Goal: Task Accomplishment & Management: Manage account settings

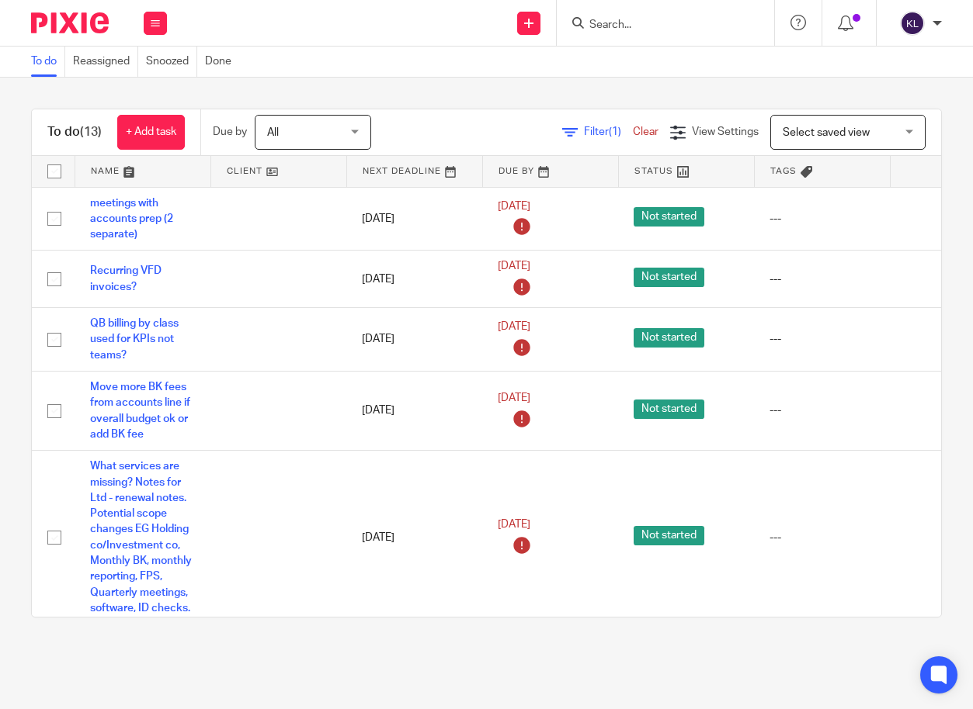
scroll to position [459, 0]
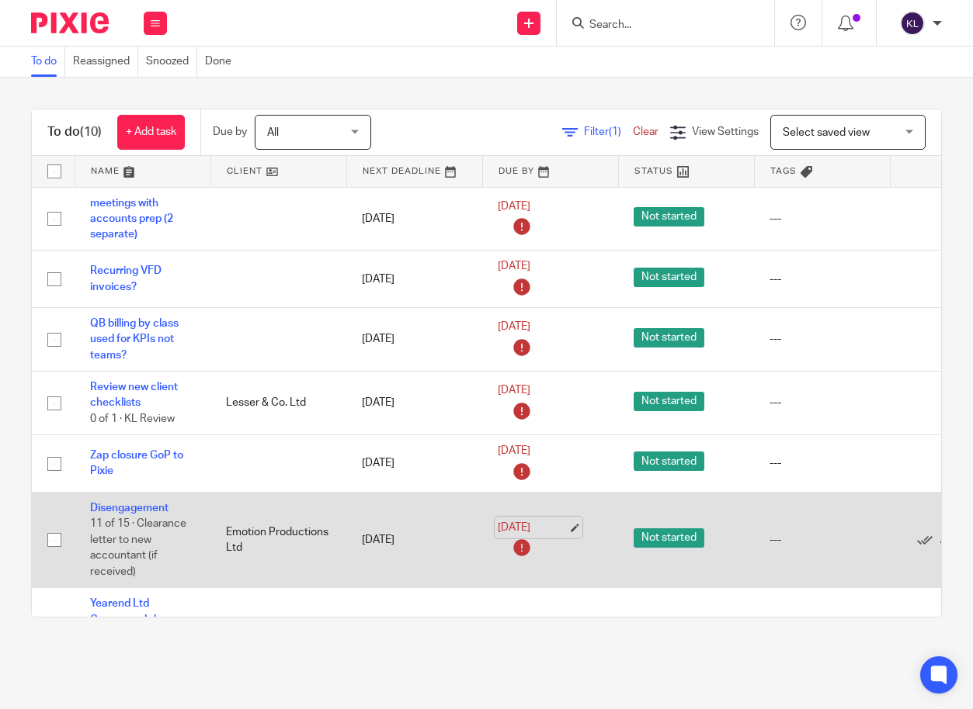
click at [510, 528] on link "15 Sep 2025" at bounding box center [533, 528] width 70 height 16
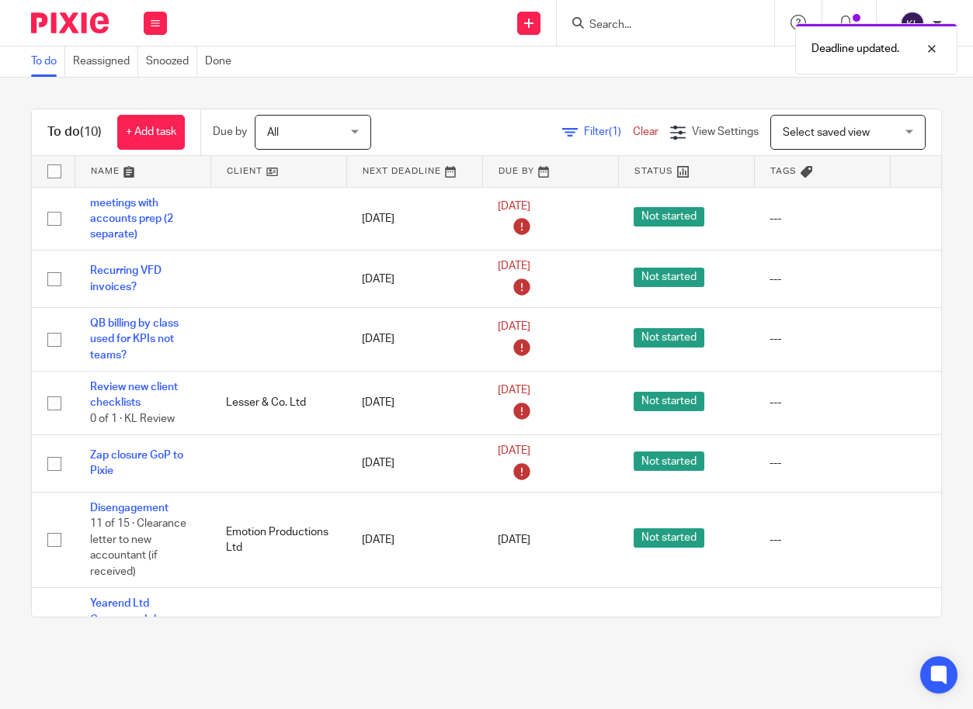
scroll to position [0, 120]
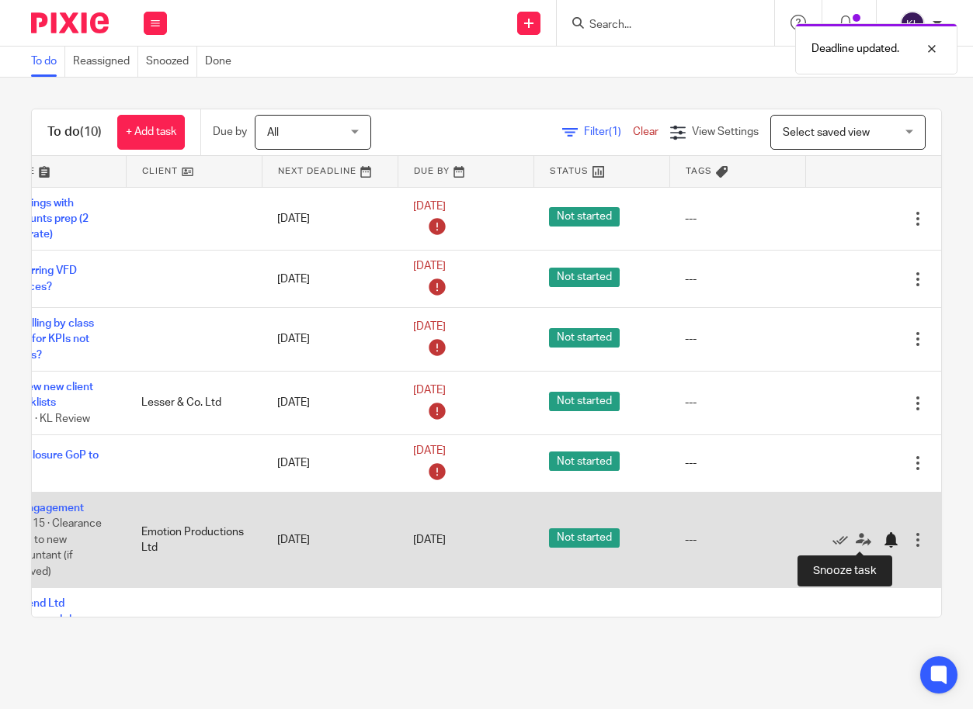
click at [882, 536] on div at bounding box center [890, 540] width 16 height 16
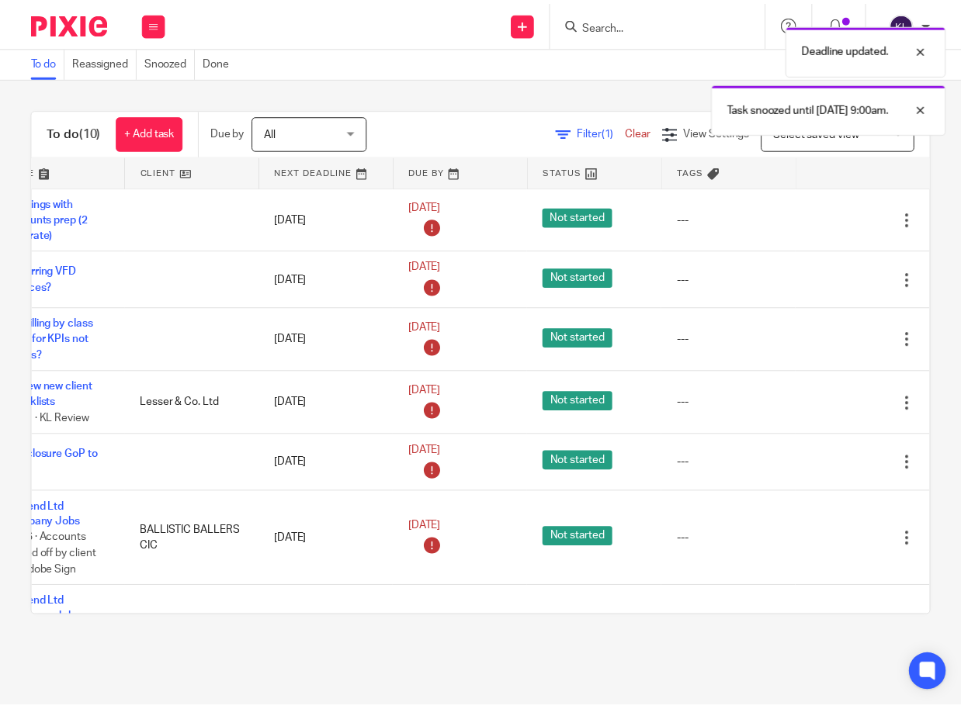
scroll to position [0, 0]
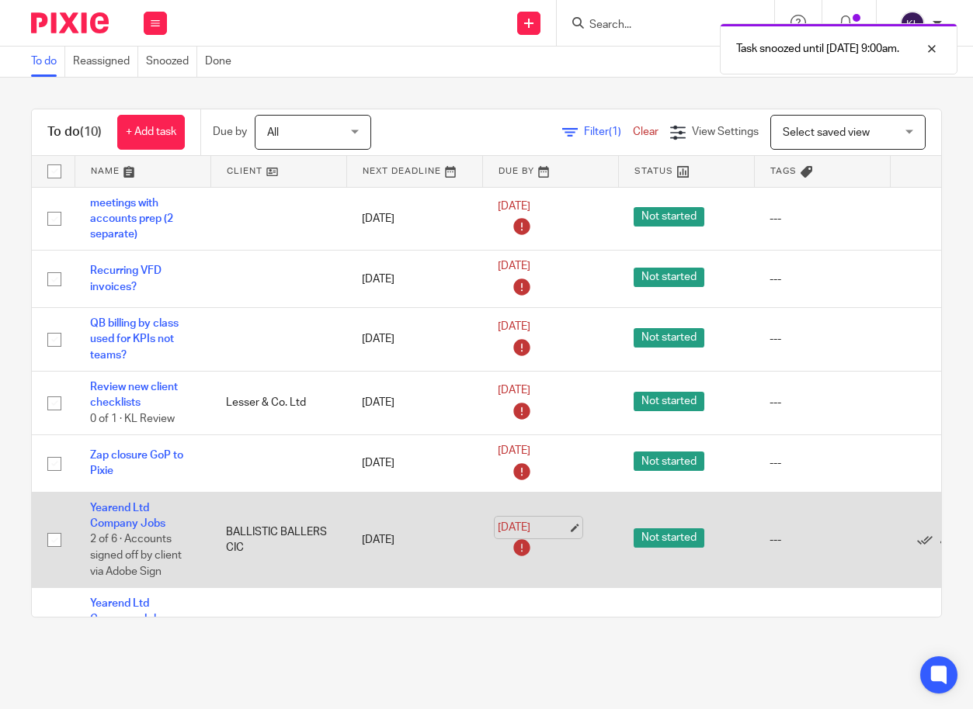
click at [521, 528] on link "15 Sep 2025" at bounding box center [533, 528] width 70 height 16
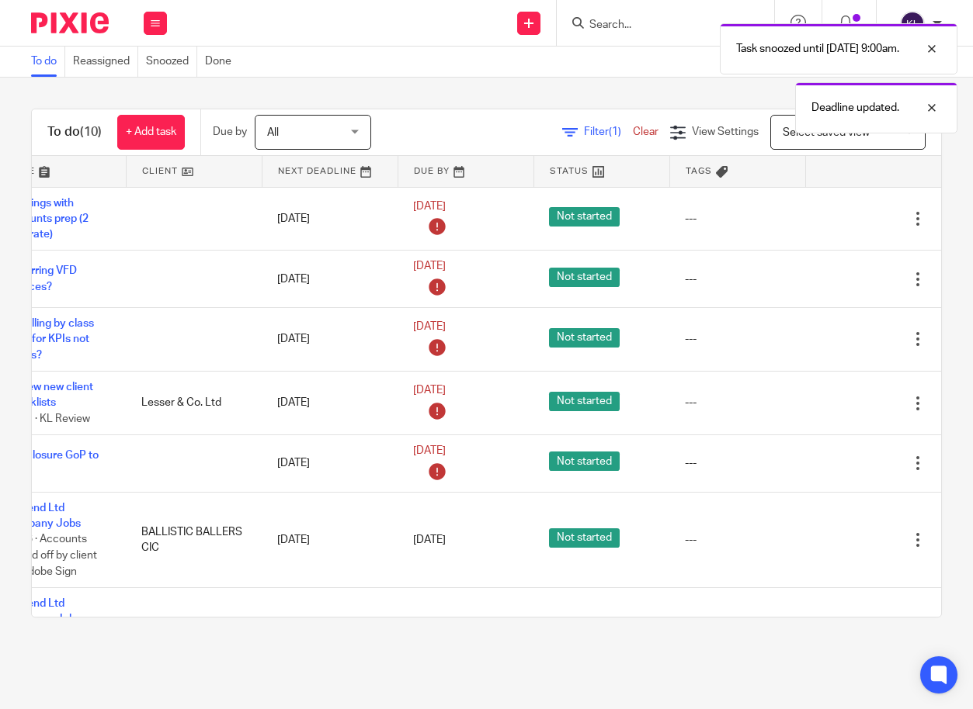
scroll to position [0, 120]
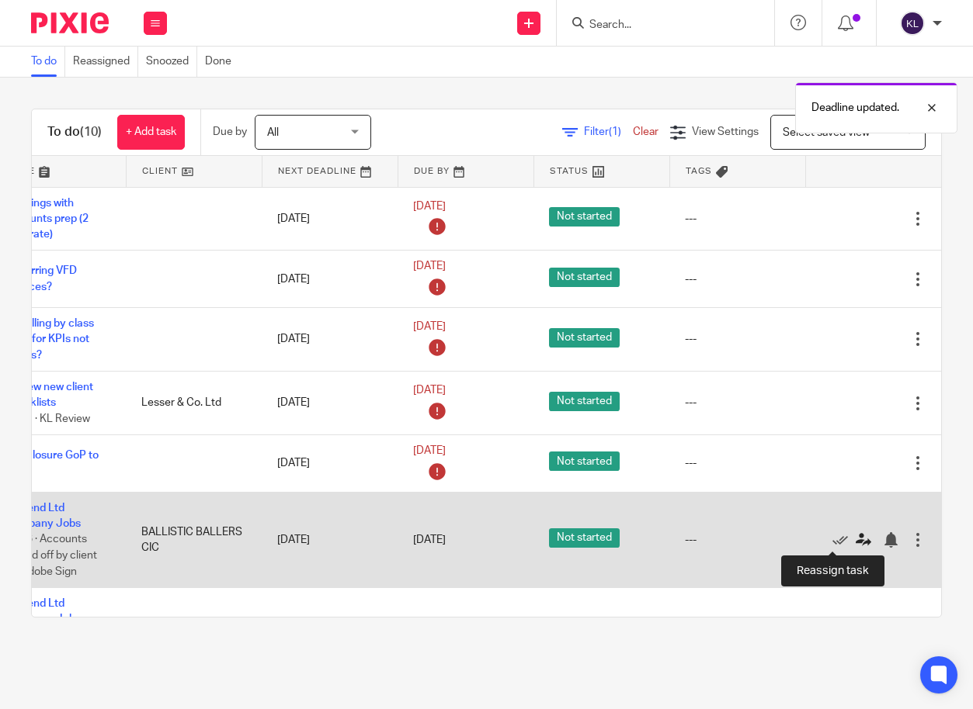
click at [855, 546] on icon at bounding box center [863, 540] width 16 height 16
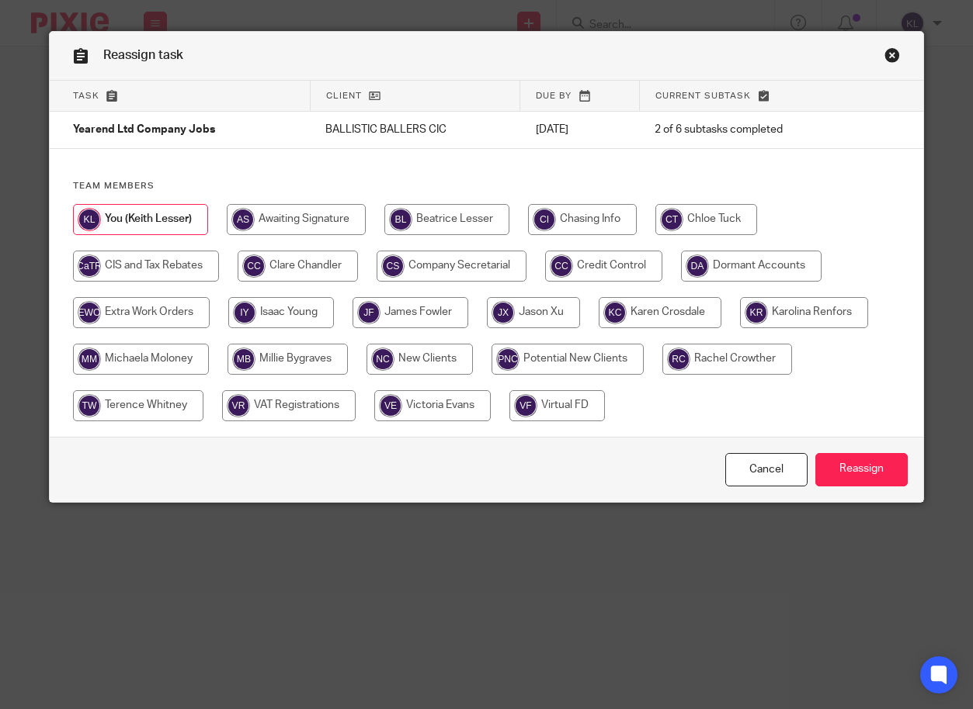
click at [700, 225] on input "radio" at bounding box center [706, 219] width 102 height 31
radio input "true"
click at [869, 482] on input "Reassign" at bounding box center [861, 469] width 92 height 33
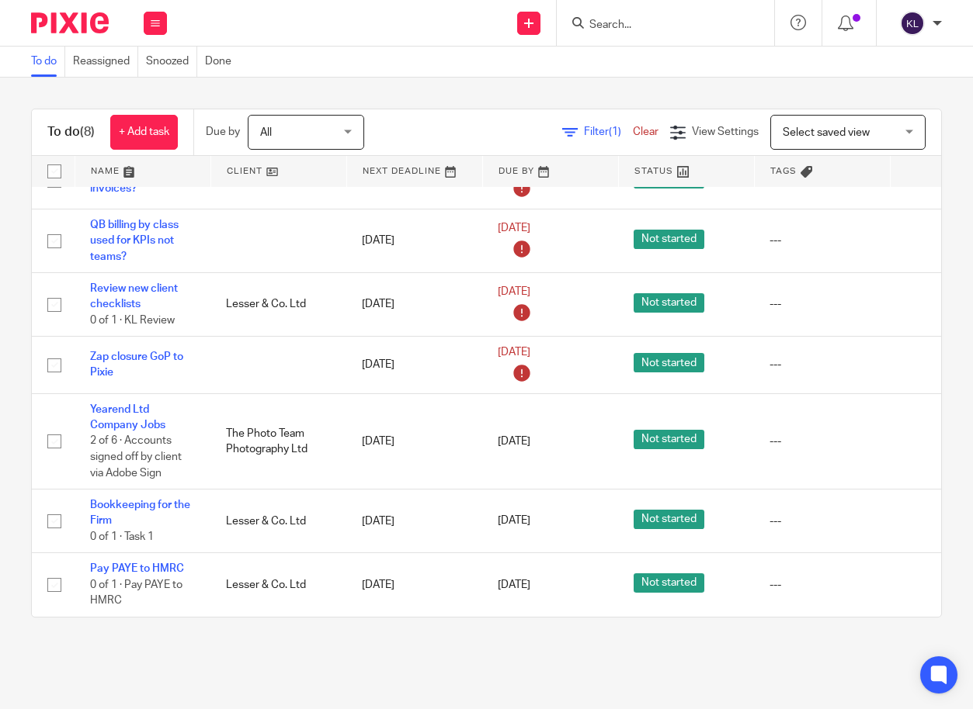
scroll to position [110, 120]
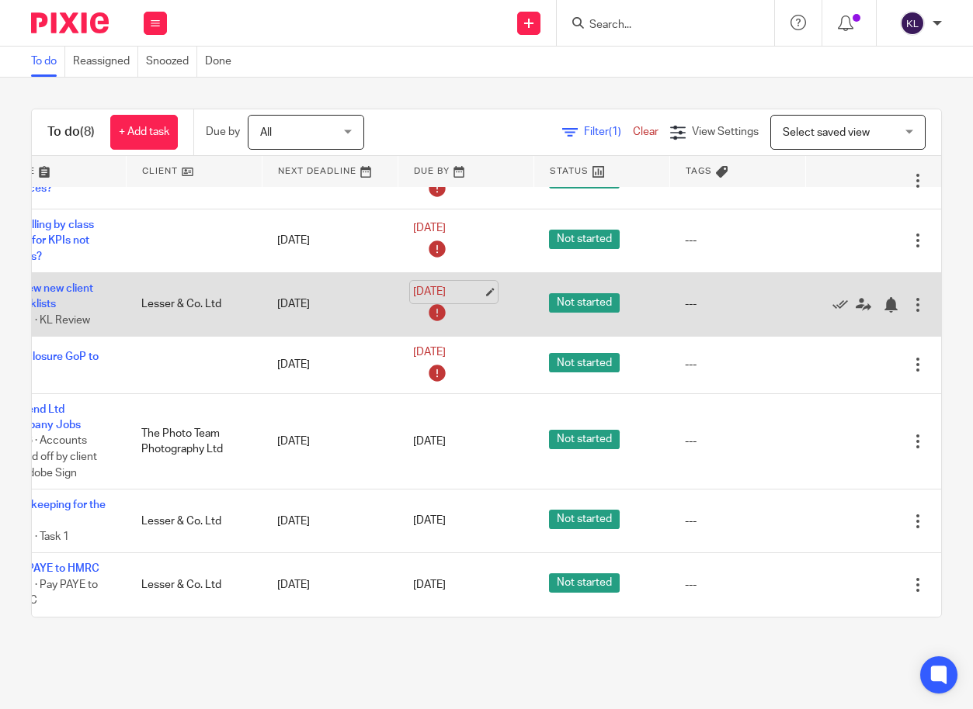
click at [413, 284] on link "[DATE]" at bounding box center [448, 292] width 70 height 16
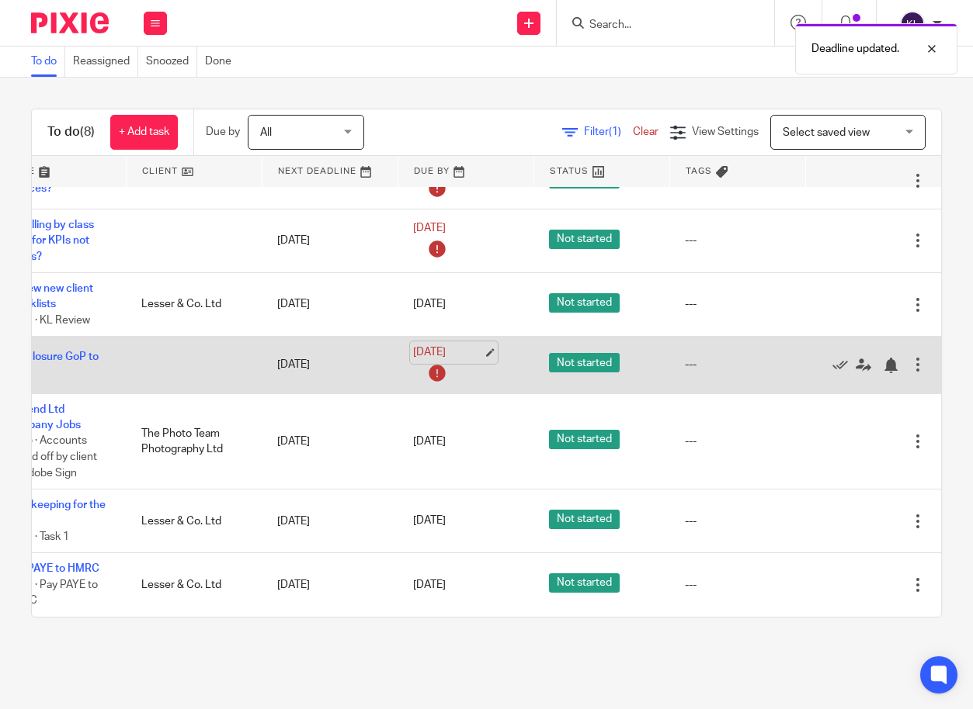
click at [413, 345] on link "[DATE]" at bounding box center [448, 353] width 70 height 16
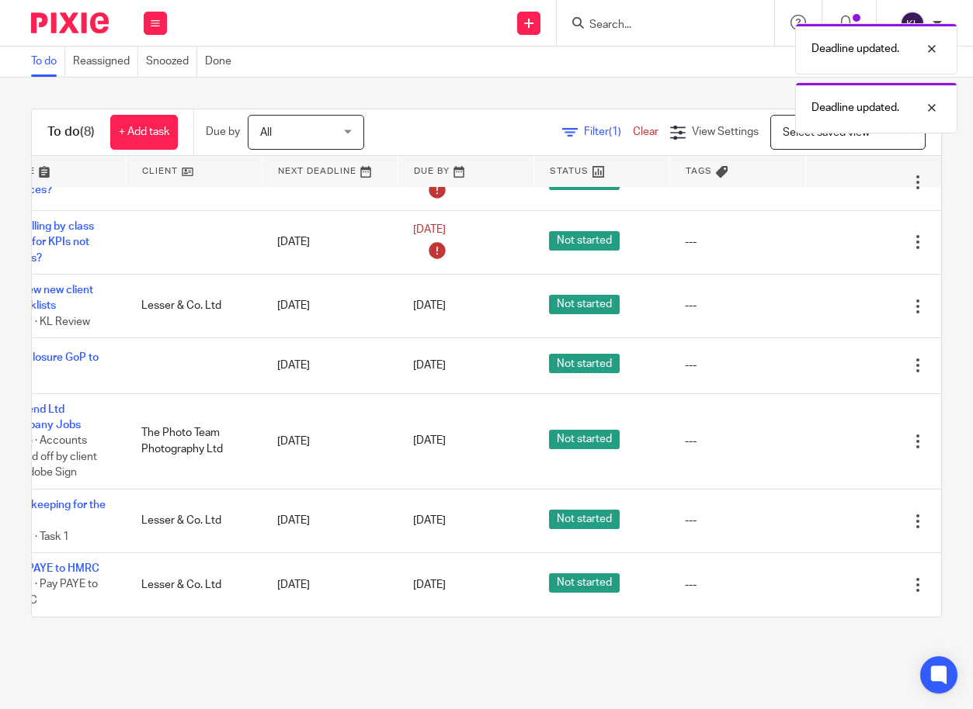
scroll to position [109, 120]
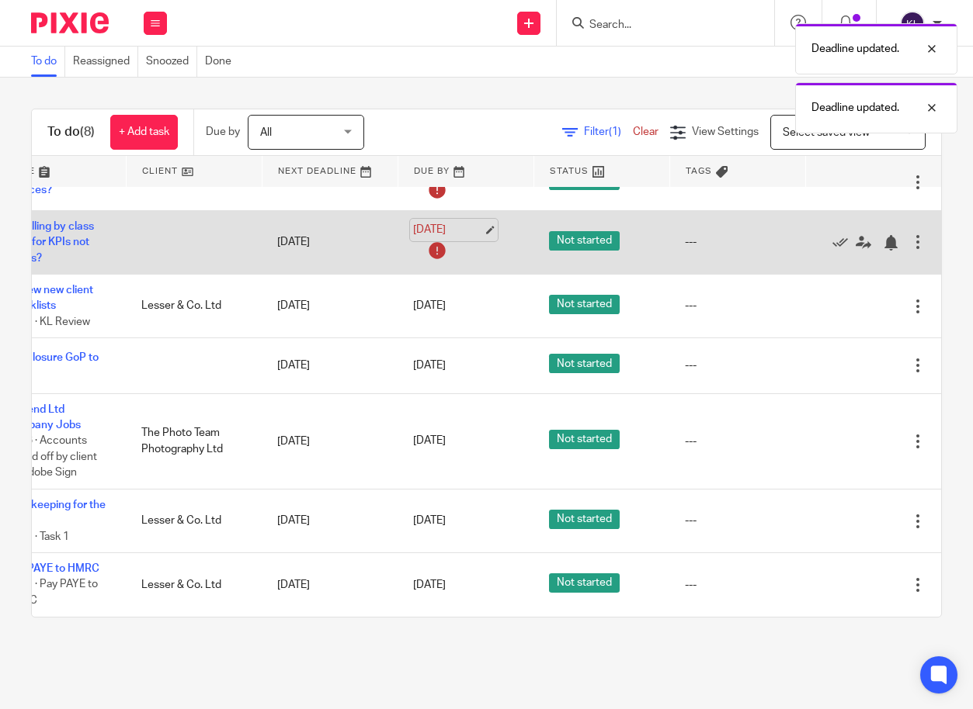
click at [422, 222] on link "[DATE]" at bounding box center [448, 230] width 70 height 16
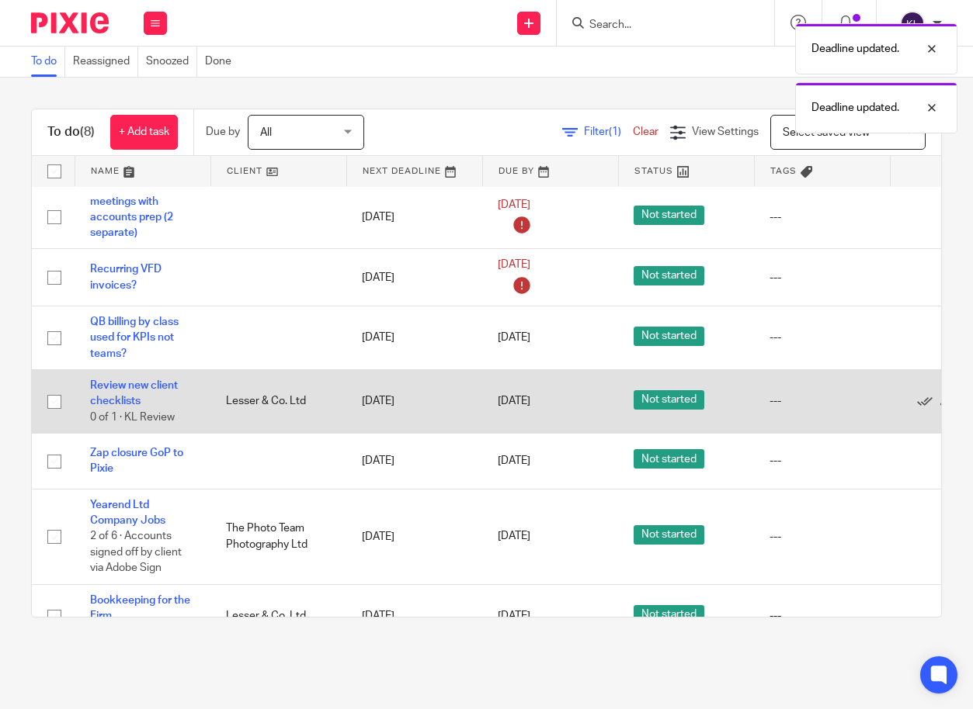
scroll to position [0, 0]
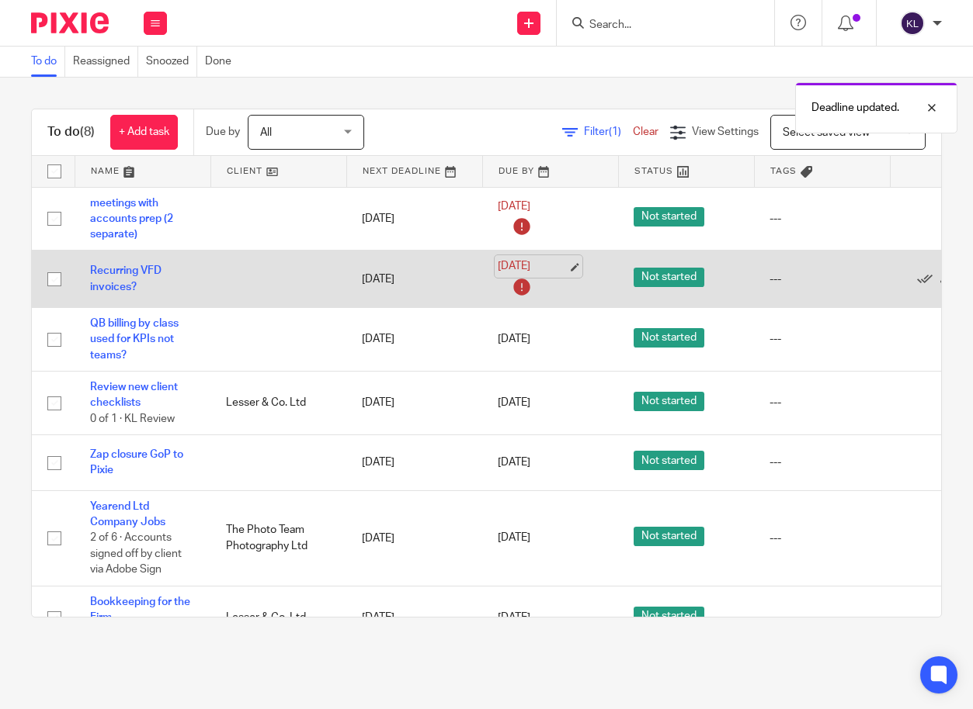
click at [532, 260] on link "[DATE]" at bounding box center [533, 266] width 70 height 16
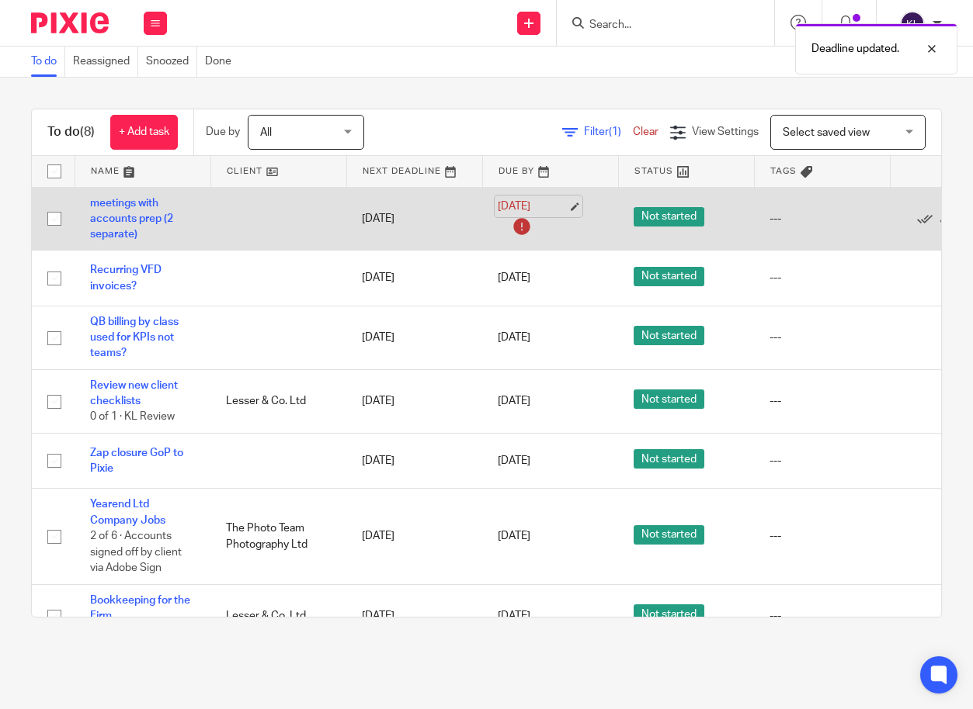
click at [532, 204] on link "[DATE]" at bounding box center [533, 207] width 70 height 16
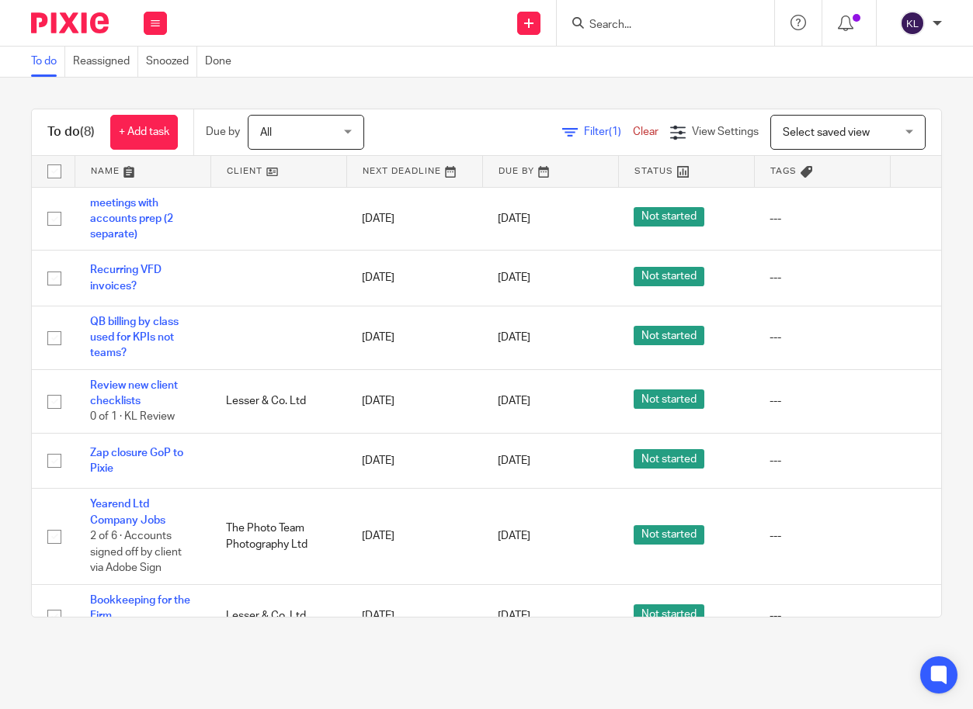
click at [641, 19] on input "Search" at bounding box center [658, 26] width 140 height 14
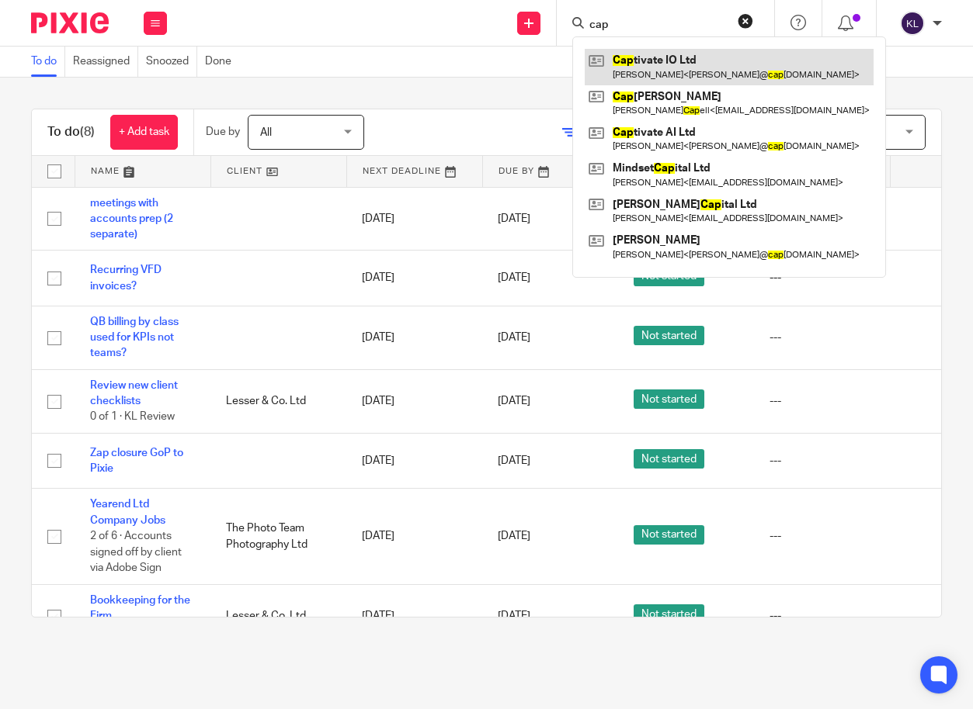
type input "cap"
click at [652, 67] on link at bounding box center [728, 67] width 289 height 36
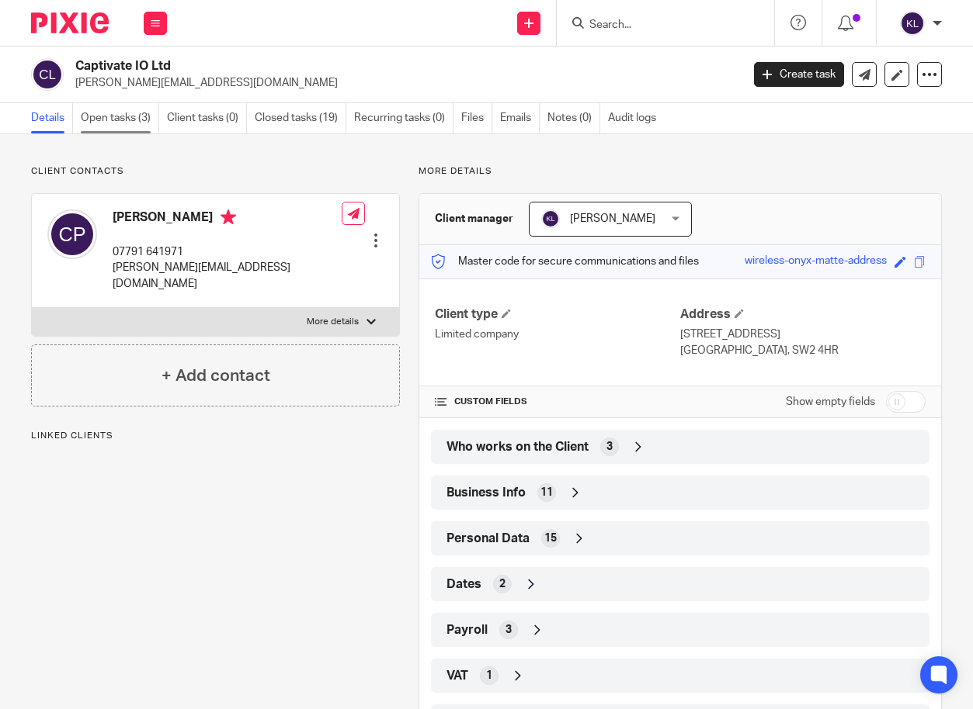
click at [134, 124] on link "Open tasks (3)" at bounding box center [120, 118] width 78 height 30
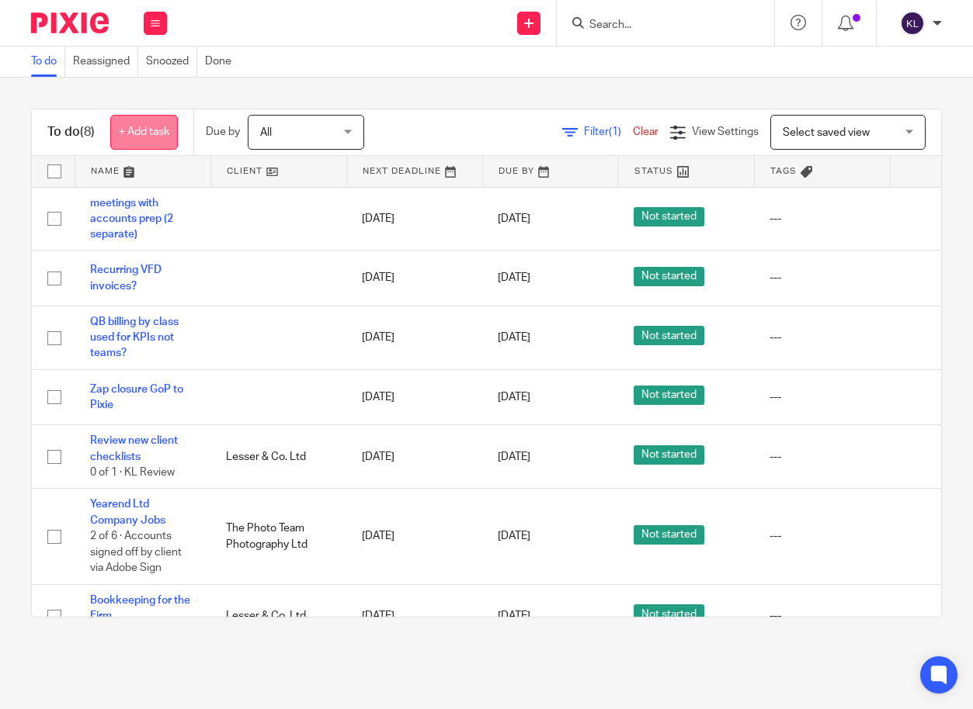
click at [125, 144] on link "+ Add task" at bounding box center [144, 132] width 68 height 35
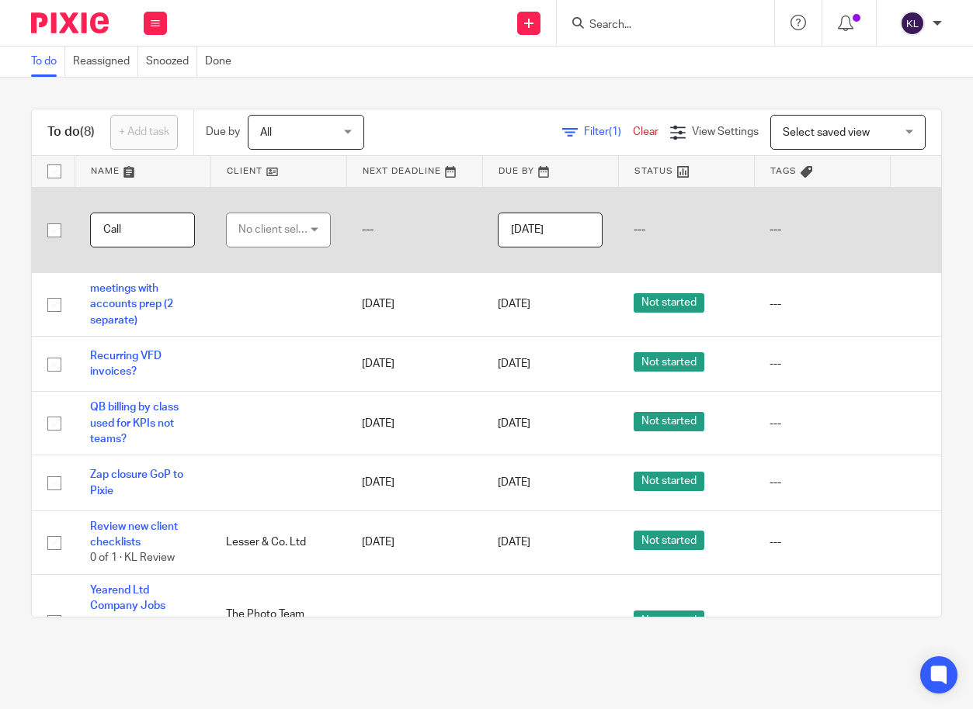
type input "Call"
click at [252, 226] on div "No client selected" at bounding box center [274, 229] width 73 height 33
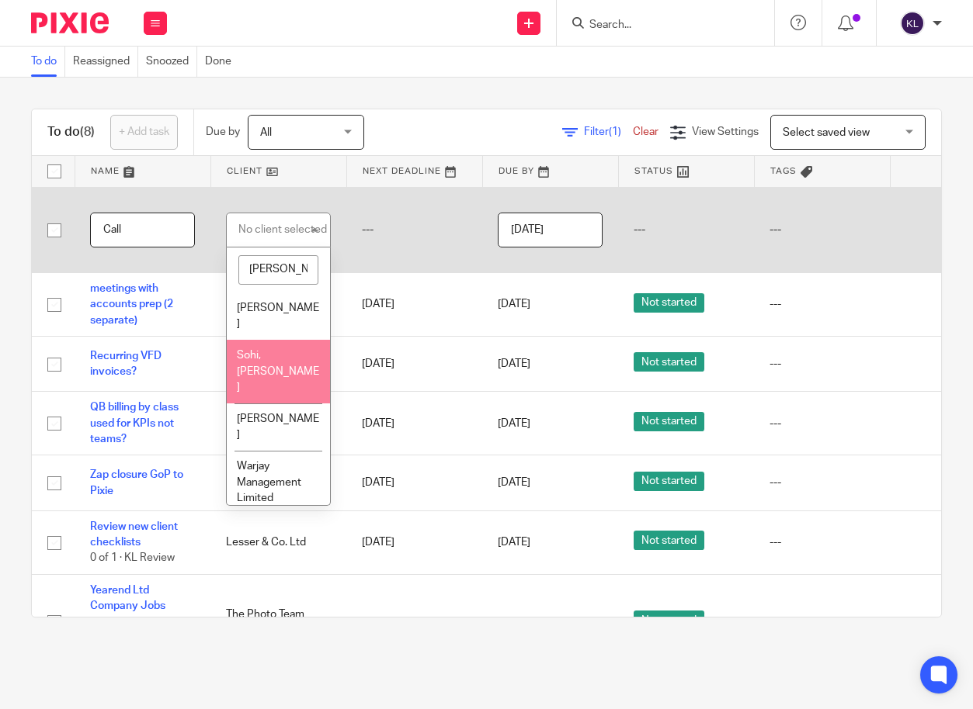
type input "jay"
click at [262, 345] on li "Sohi,[PERSON_NAME]" at bounding box center [278, 372] width 103 height 64
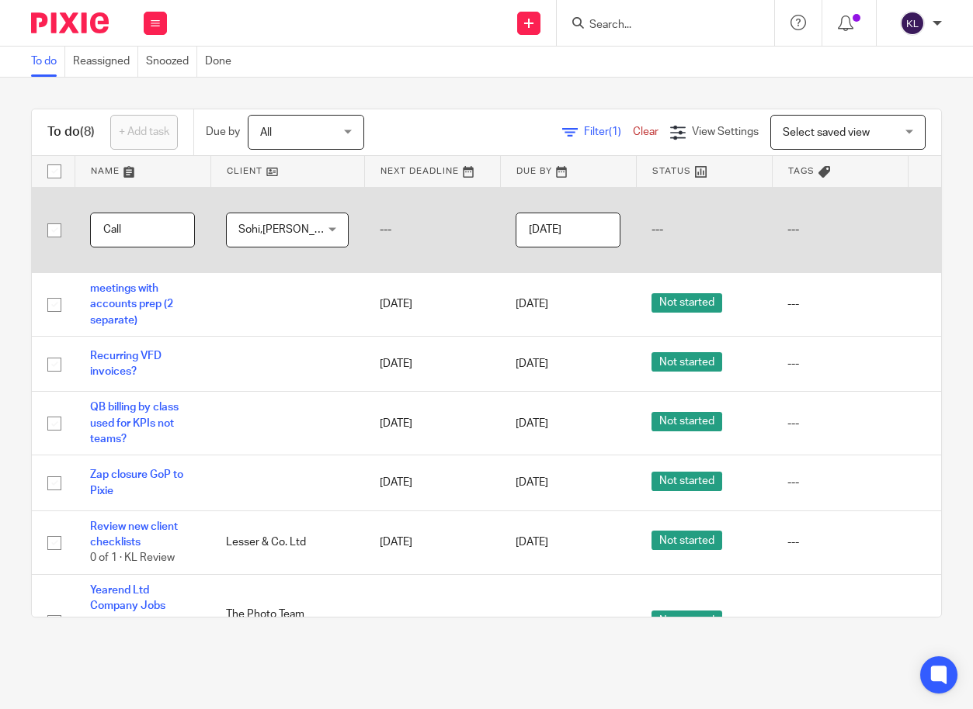
click at [532, 238] on input "2025-09-16" at bounding box center [567, 230] width 105 height 35
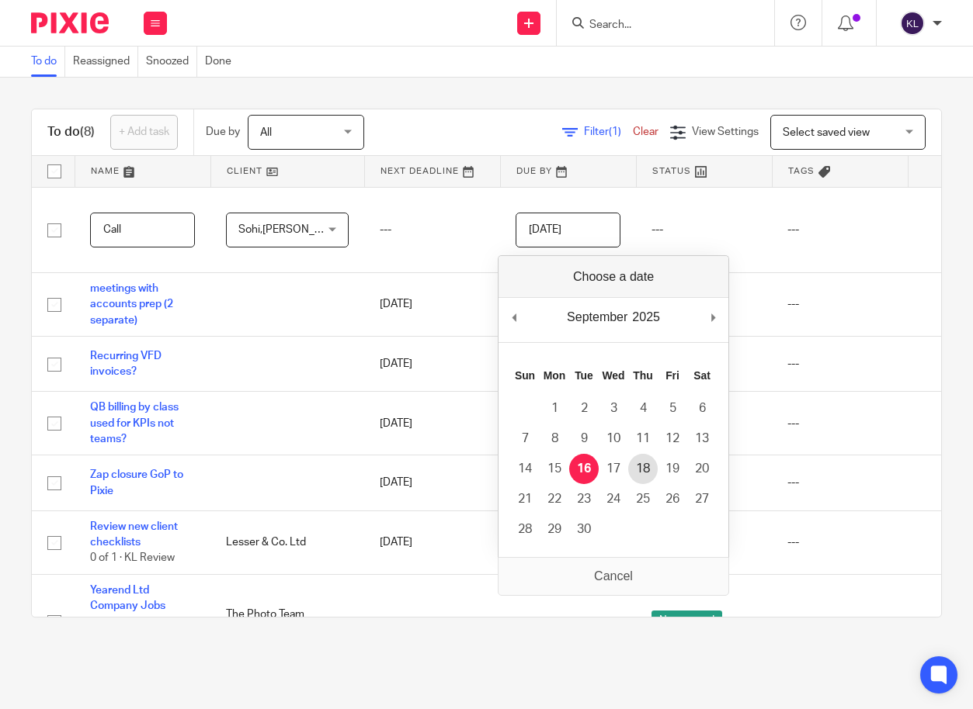
type input "2025-09-18"
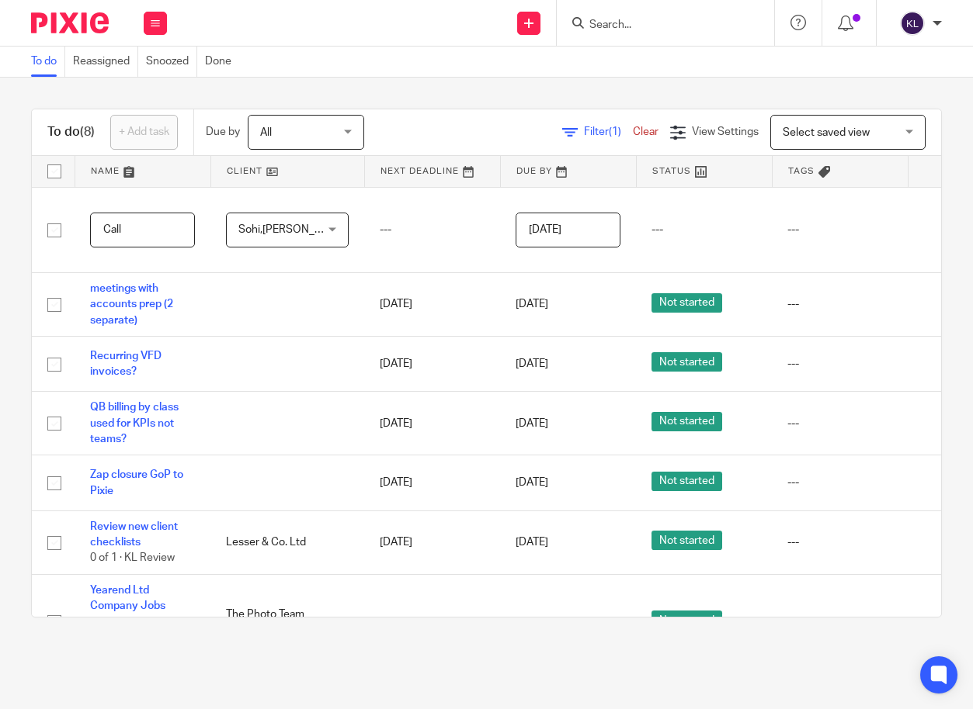
scroll to position [0, 120]
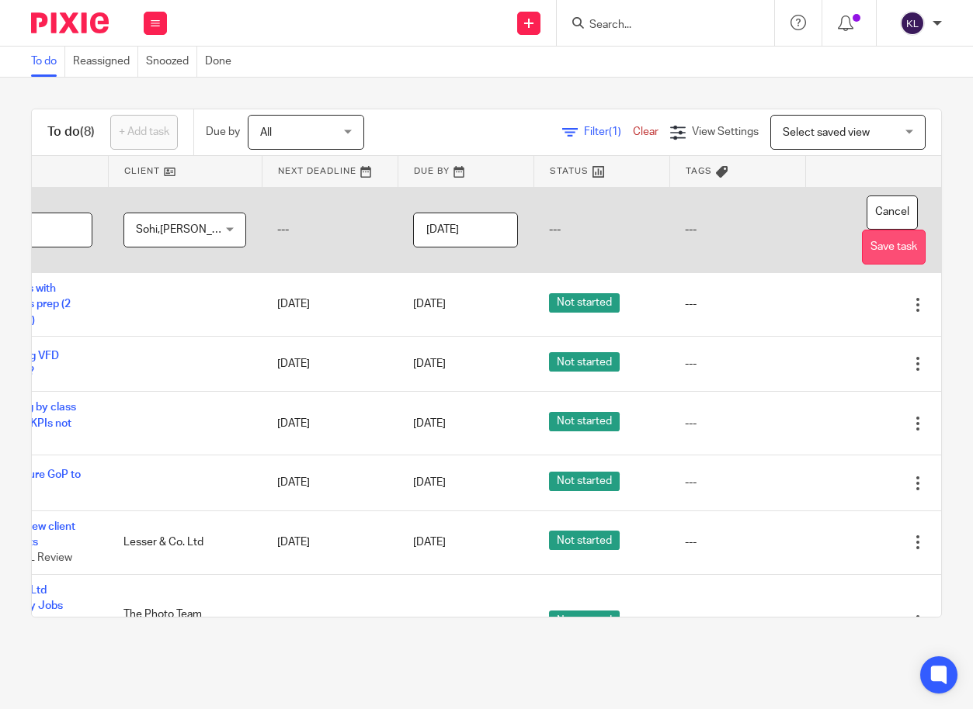
click at [862, 255] on button "Save task" at bounding box center [894, 247] width 64 height 35
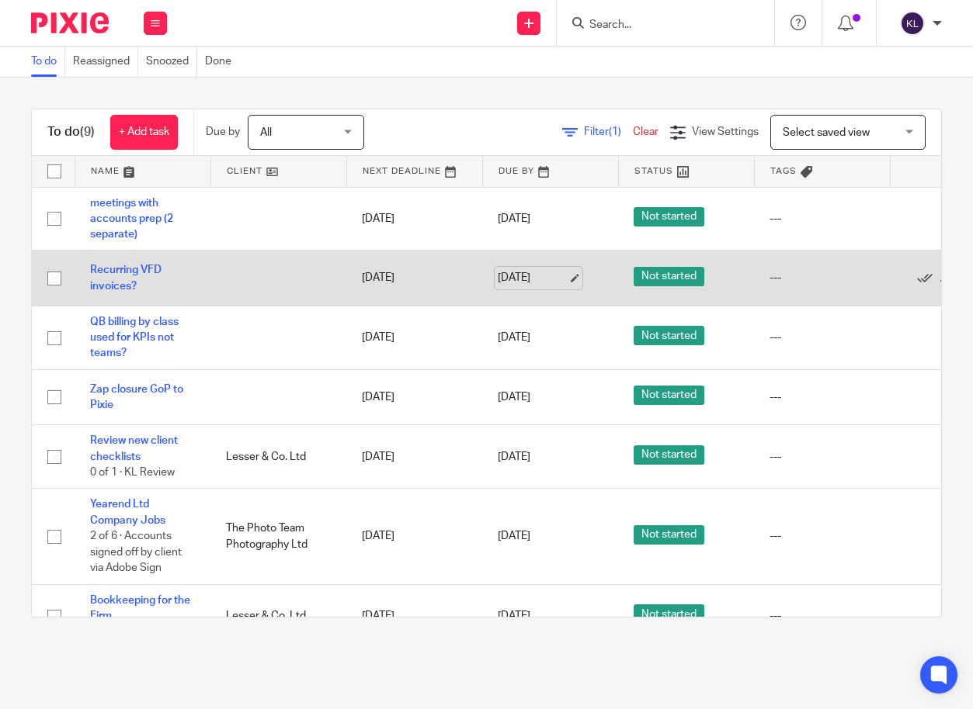
click at [535, 278] on link "16 Sep 2025" at bounding box center [533, 278] width 70 height 16
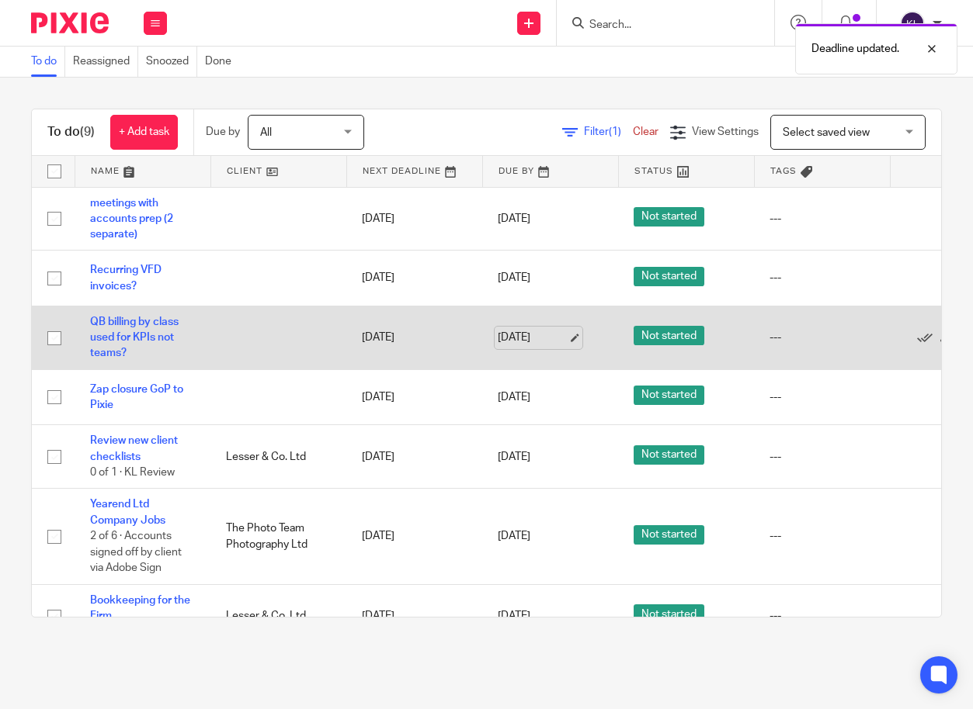
click at [521, 338] on link "[DATE]" at bounding box center [533, 338] width 70 height 16
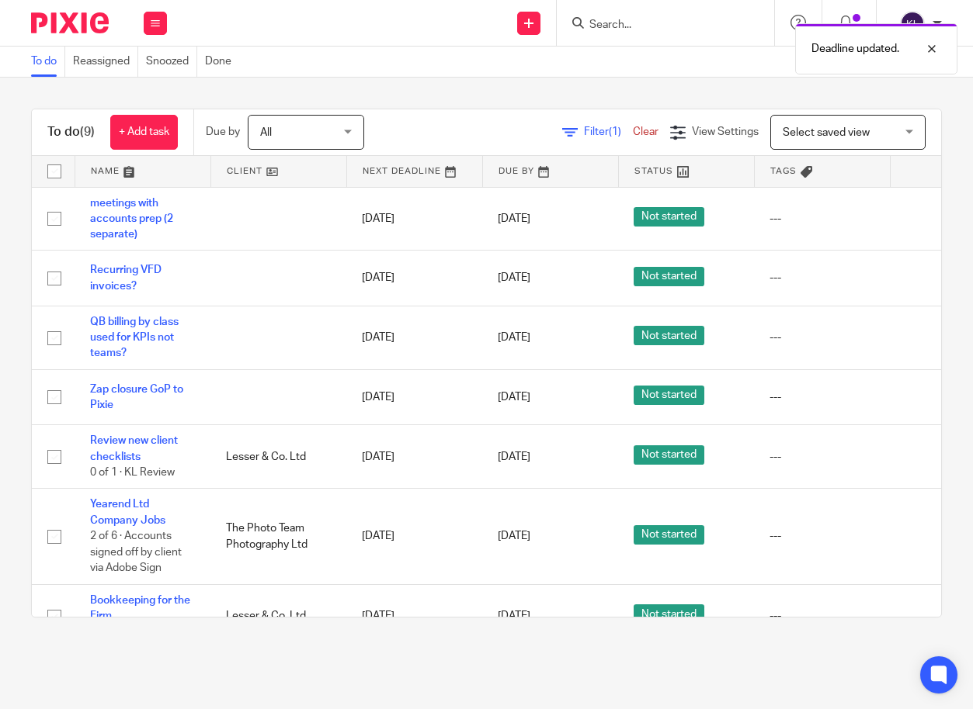
click at [277, 134] on span "All" at bounding box center [301, 132] width 82 height 33
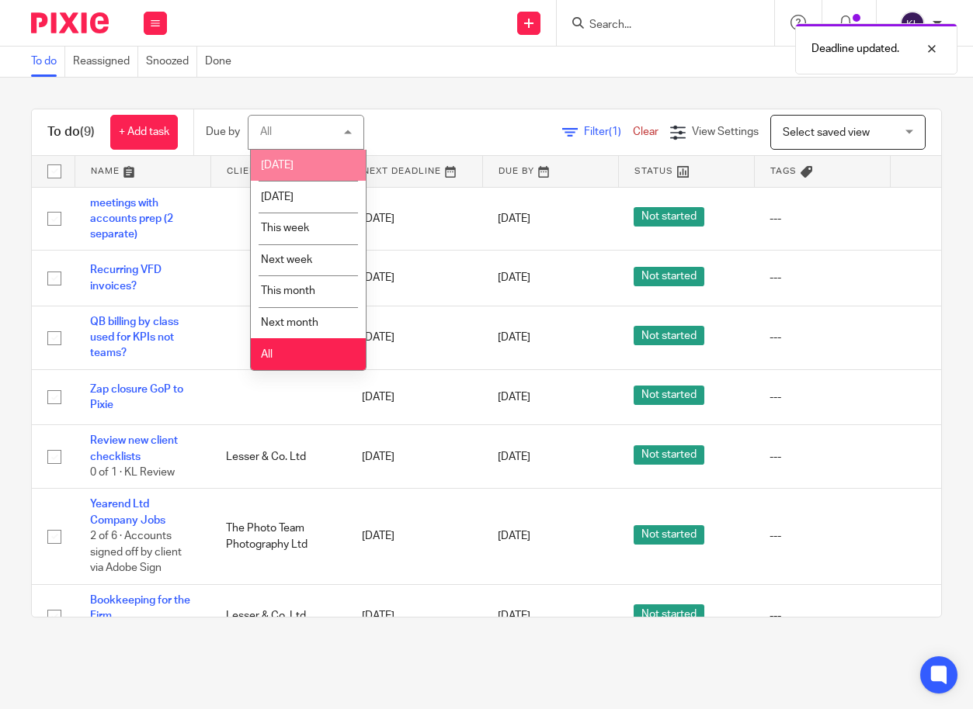
click at [290, 170] on li "Today" at bounding box center [308, 166] width 115 height 32
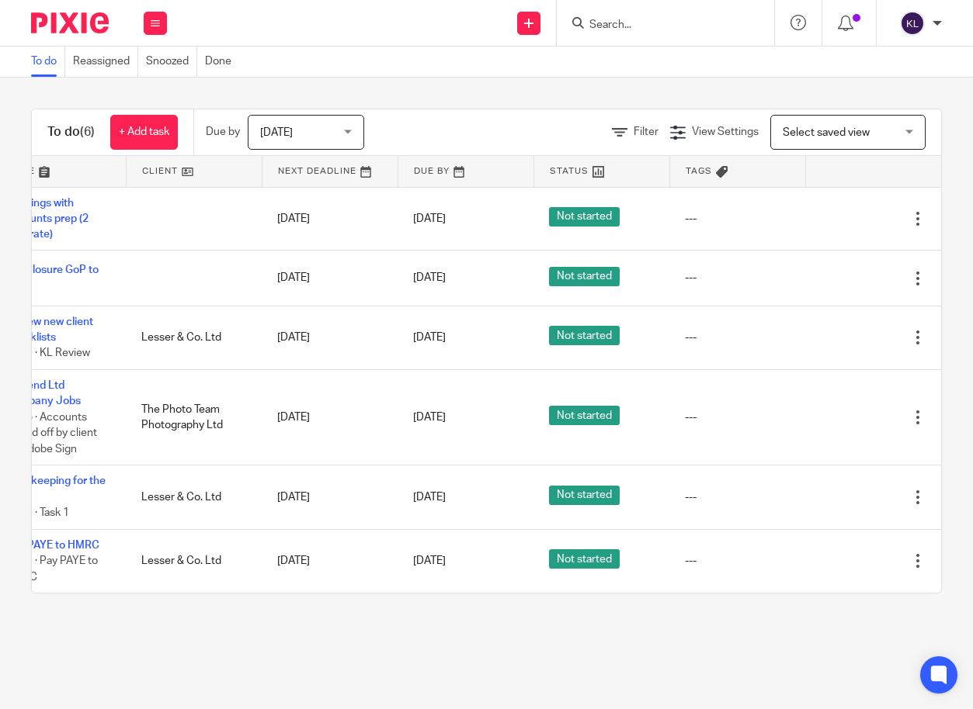
scroll to position [0, 108]
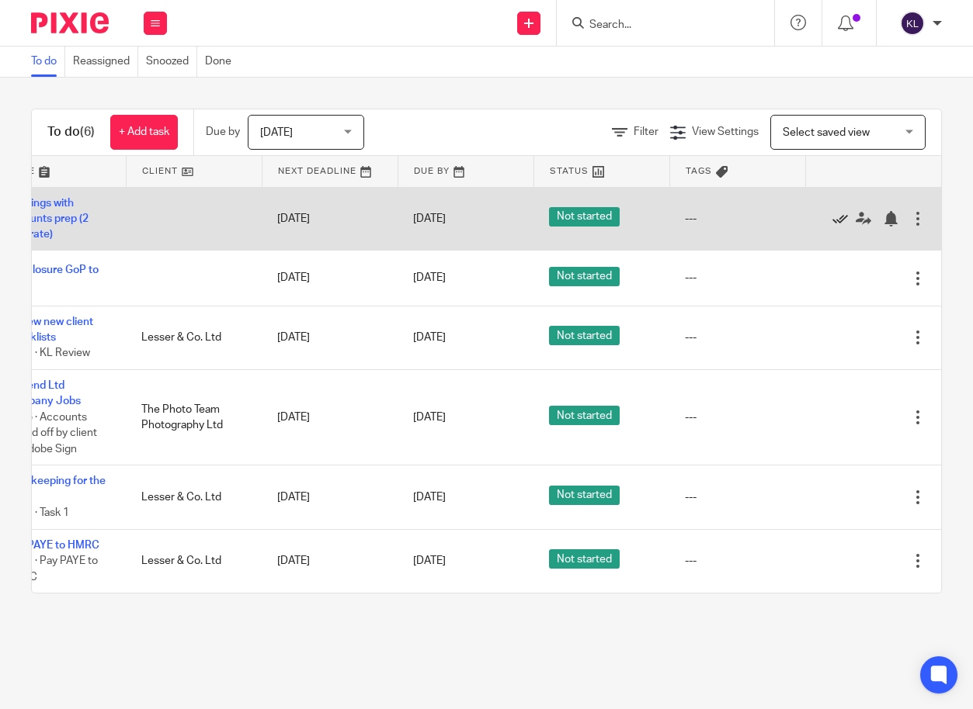
click at [832, 216] on icon at bounding box center [840, 219] width 16 height 16
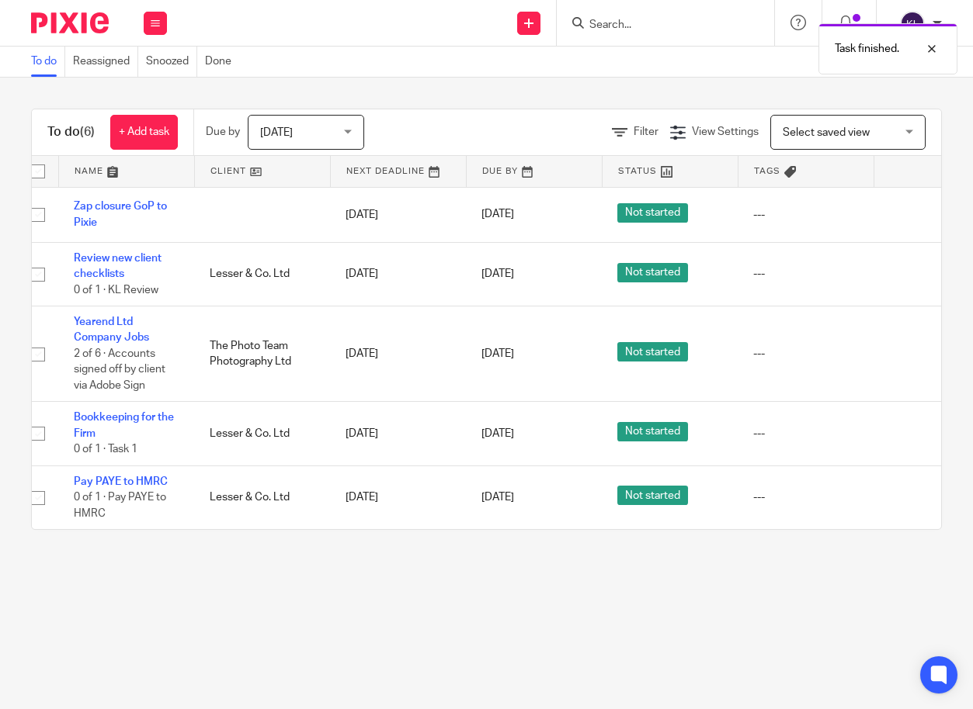
scroll to position [0, 0]
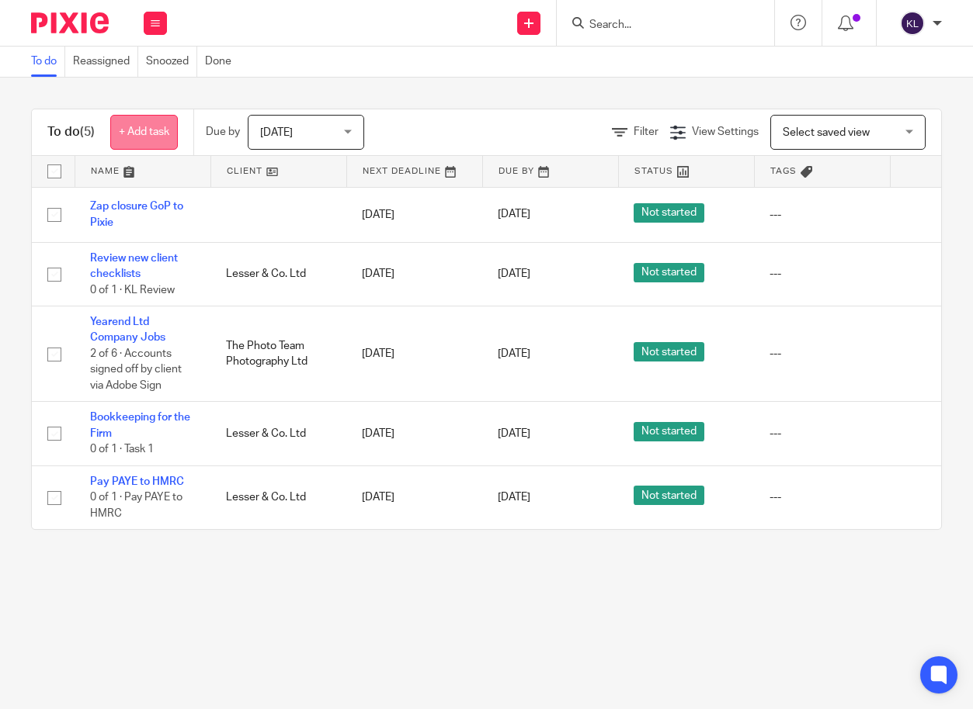
click at [168, 139] on link "+ Add task" at bounding box center [144, 132] width 68 height 35
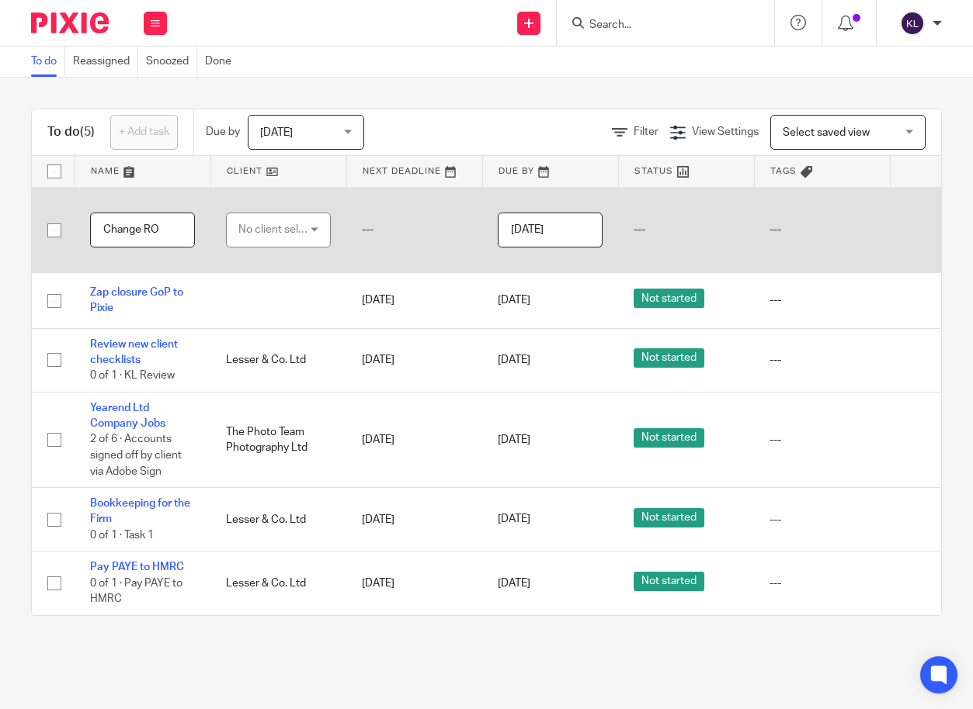
type input "Change RO"
click at [252, 240] on div "No client selected" at bounding box center [274, 229] width 73 height 33
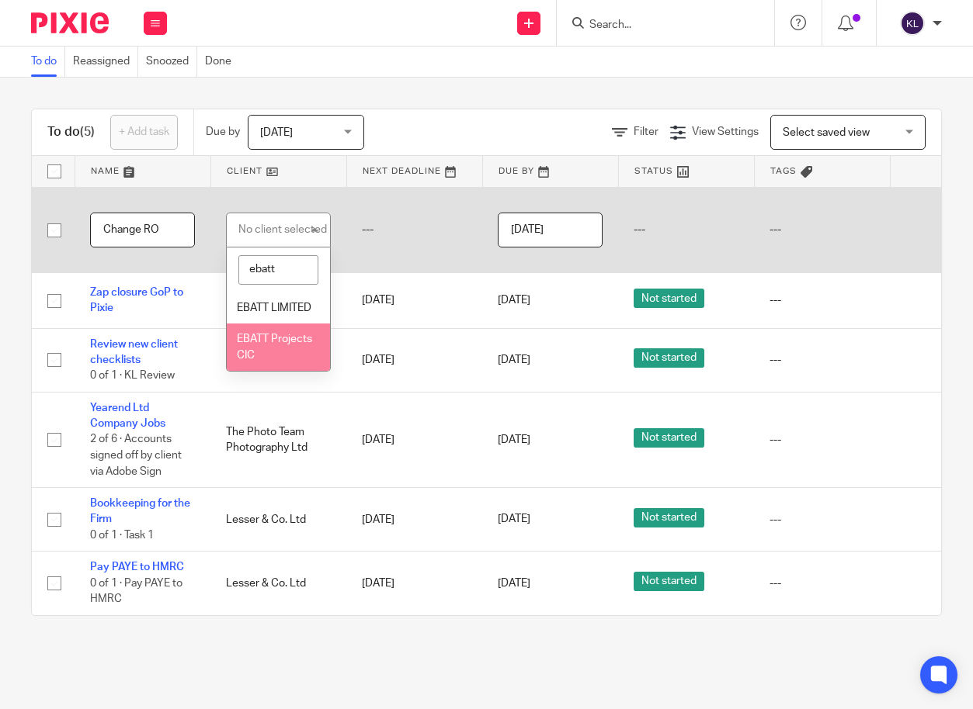
type input "ebatt"
click at [241, 352] on span "EBATT Projects CIC" at bounding box center [274, 347] width 75 height 27
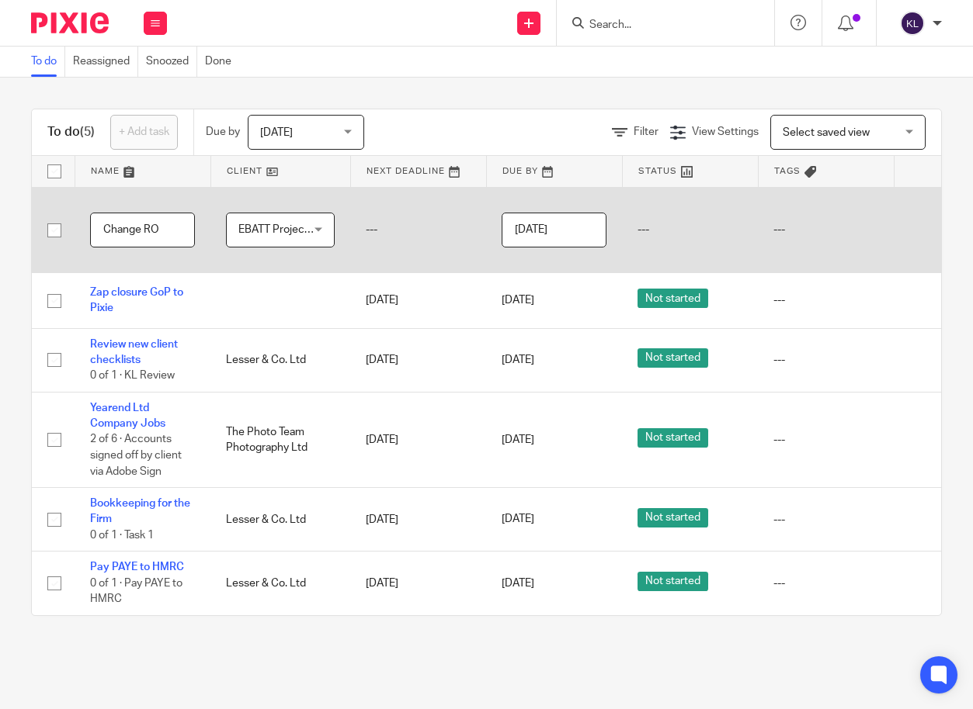
scroll to position [0, 124]
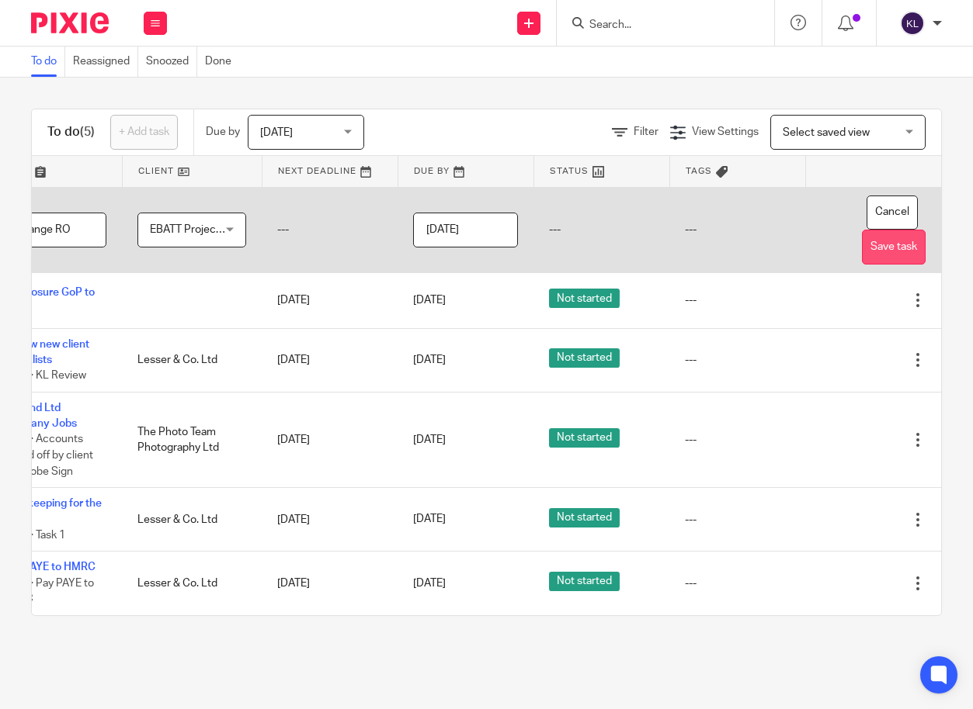
click at [865, 245] on button "Save task" at bounding box center [894, 247] width 64 height 35
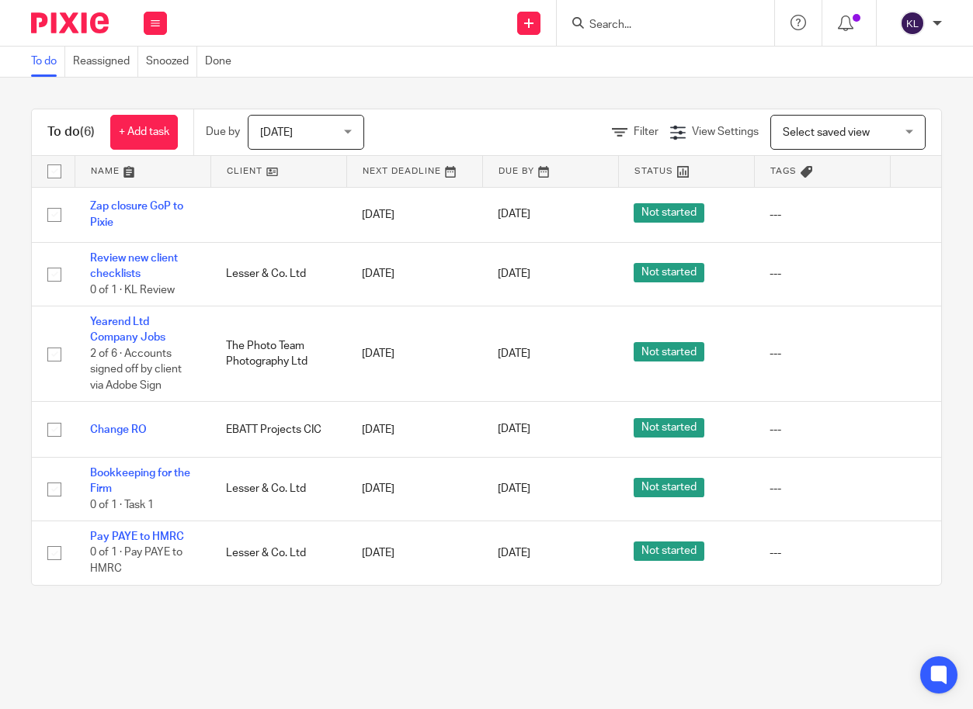
scroll to position [0, 108]
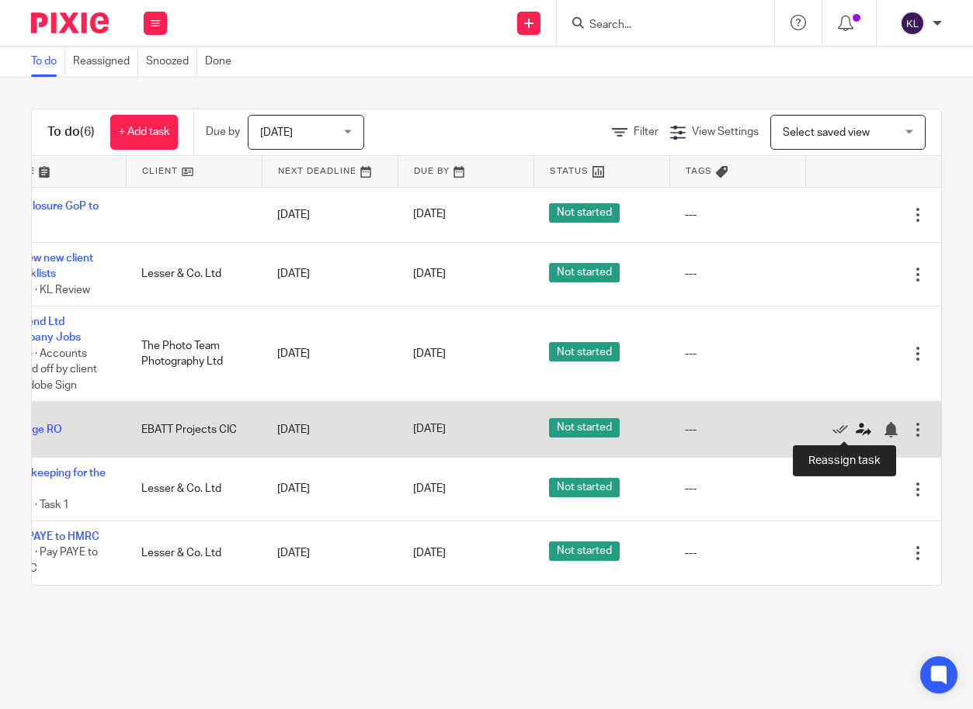
click at [855, 433] on icon at bounding box center [863, 430] width 16 height 16
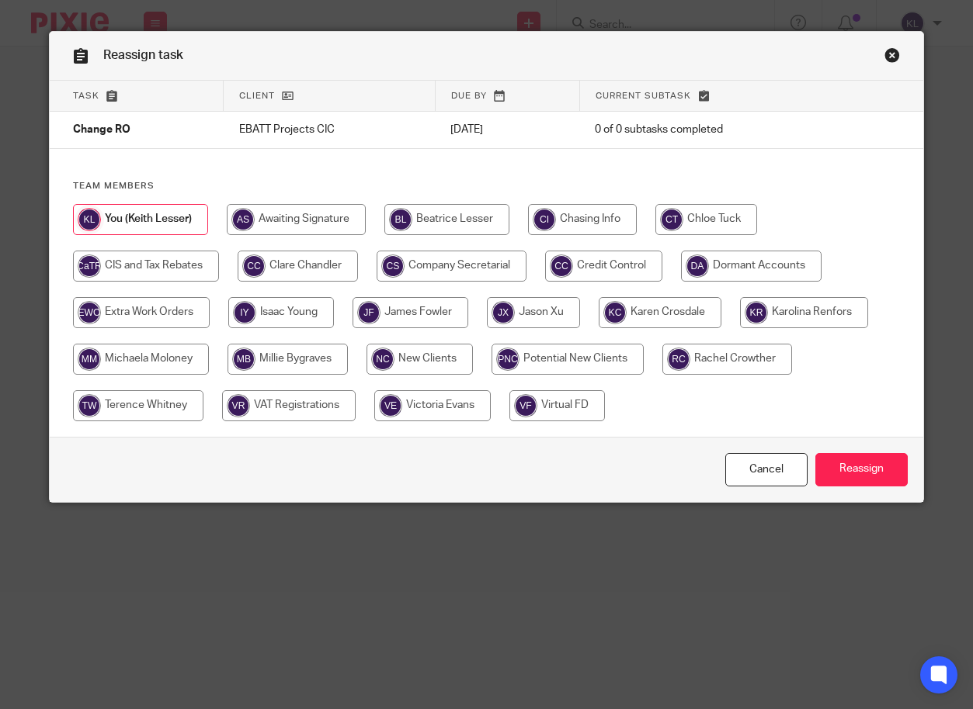
click at [470, 270] on input "radio" at bounding box center [451, 266] width 150 height 31
radio input "true"
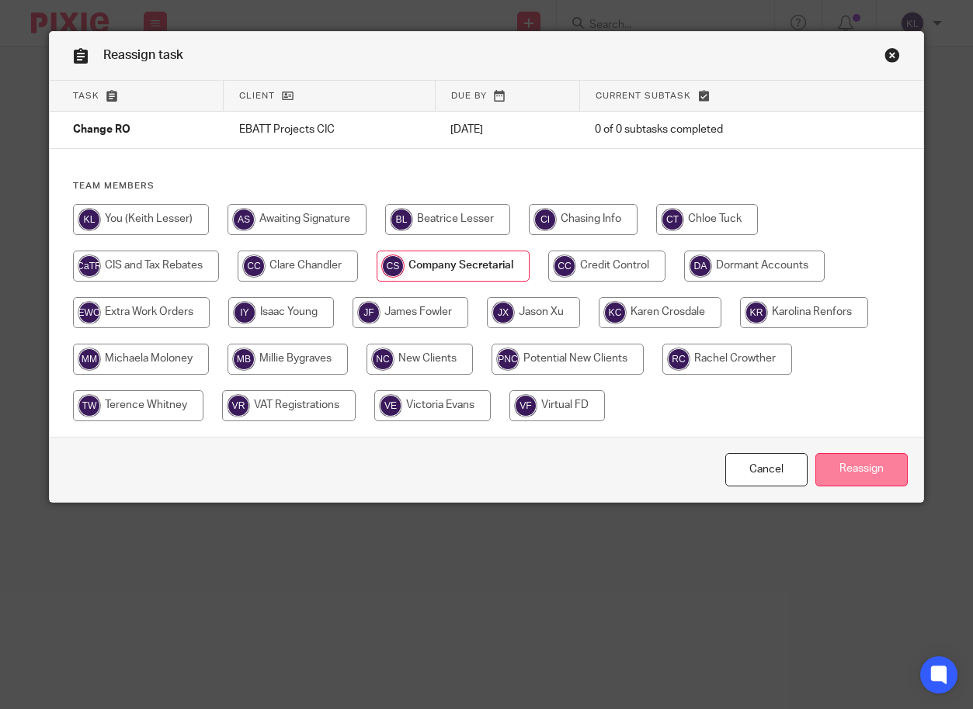
click at [845, 464] on input "Reassign" at bounding box center [861, 469] width 92 height 33
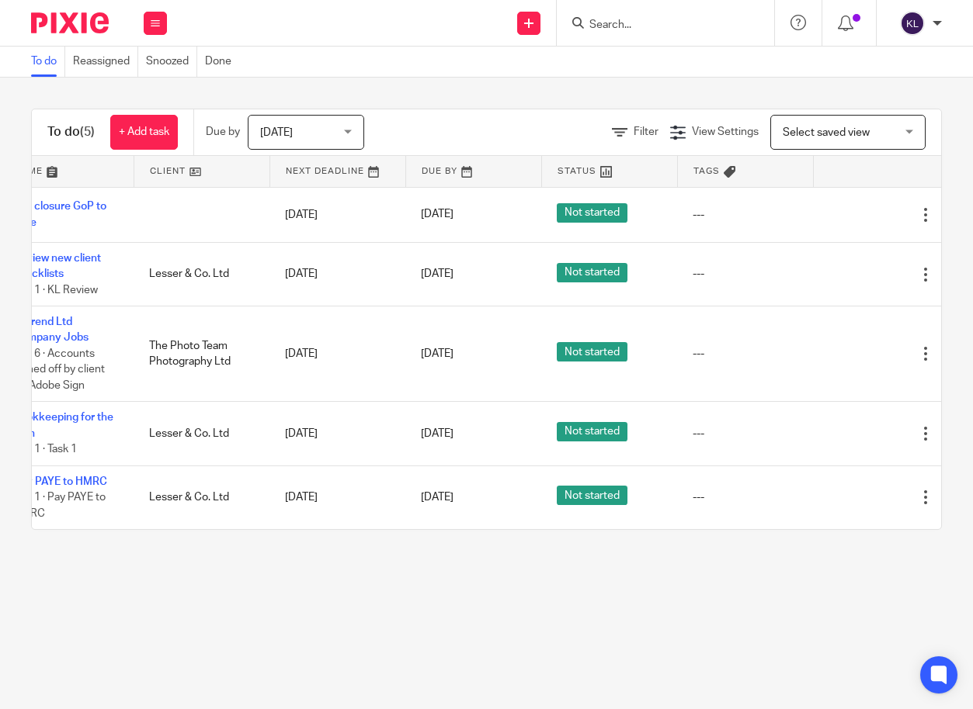
scroll to position [0, 108]
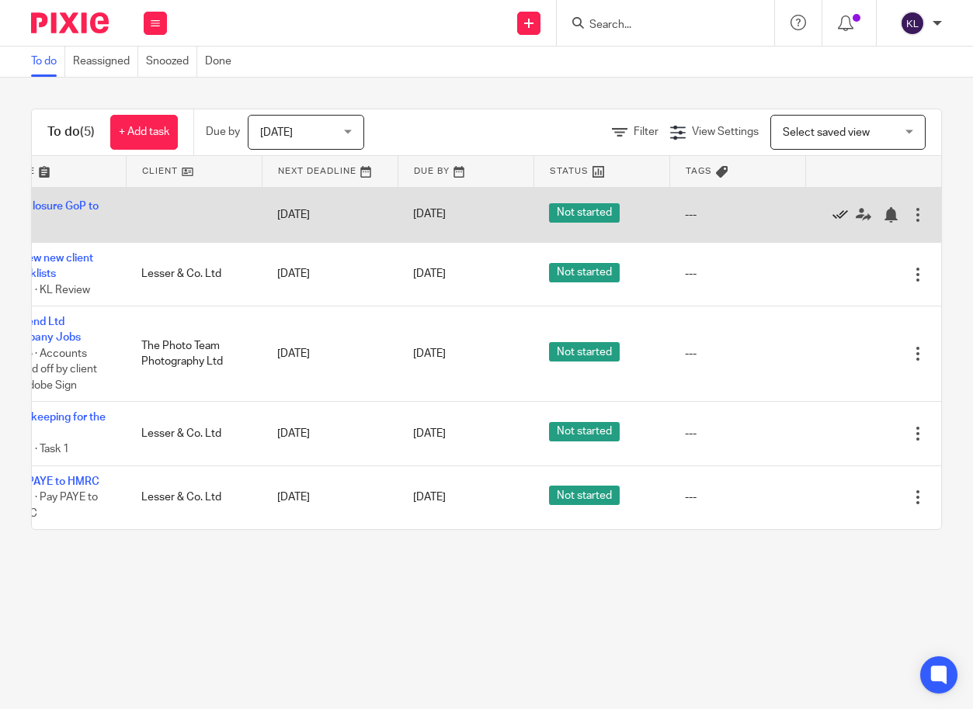
click at [832, 216] on icon at bounding box center [840, 215] width 16 height 16
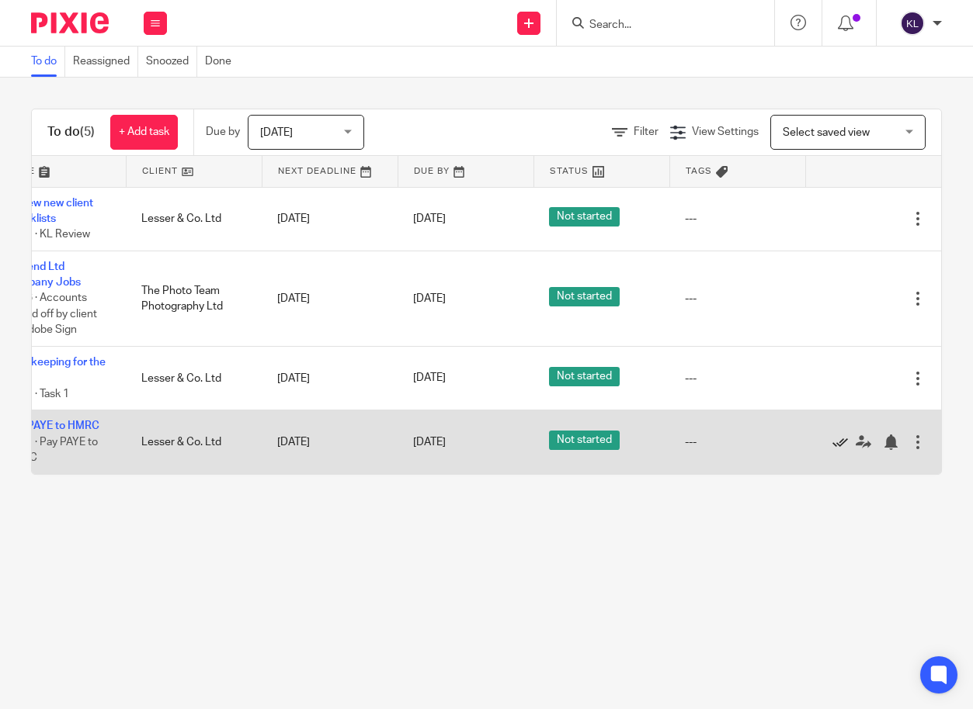
click at [832, 444] on icon at bounding box center [840, 443] width 16 height 16
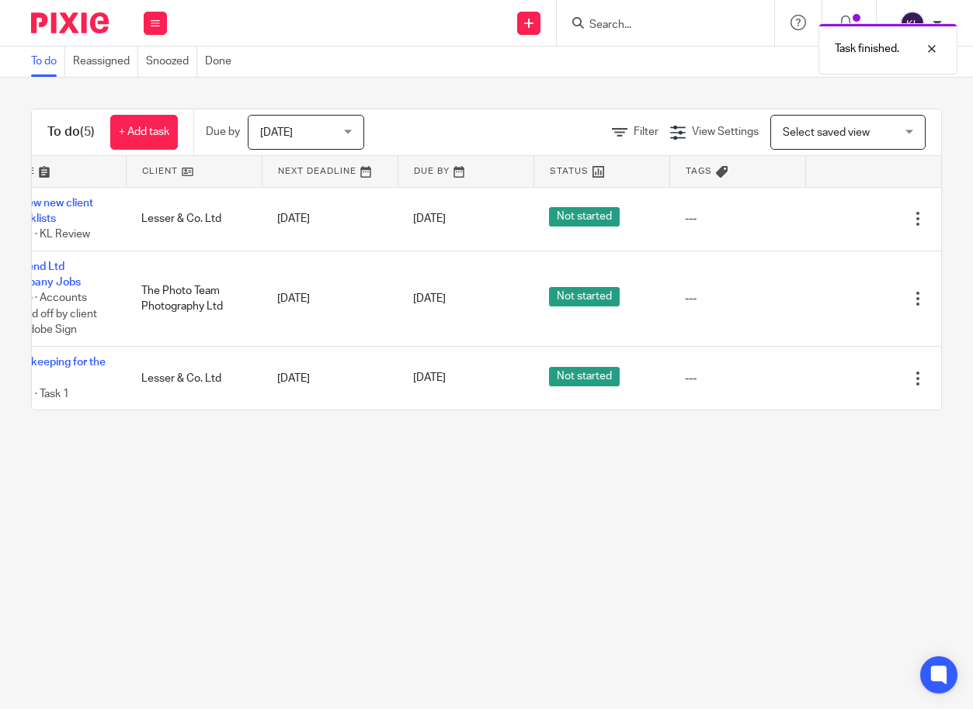
scroll to position [0, 0]
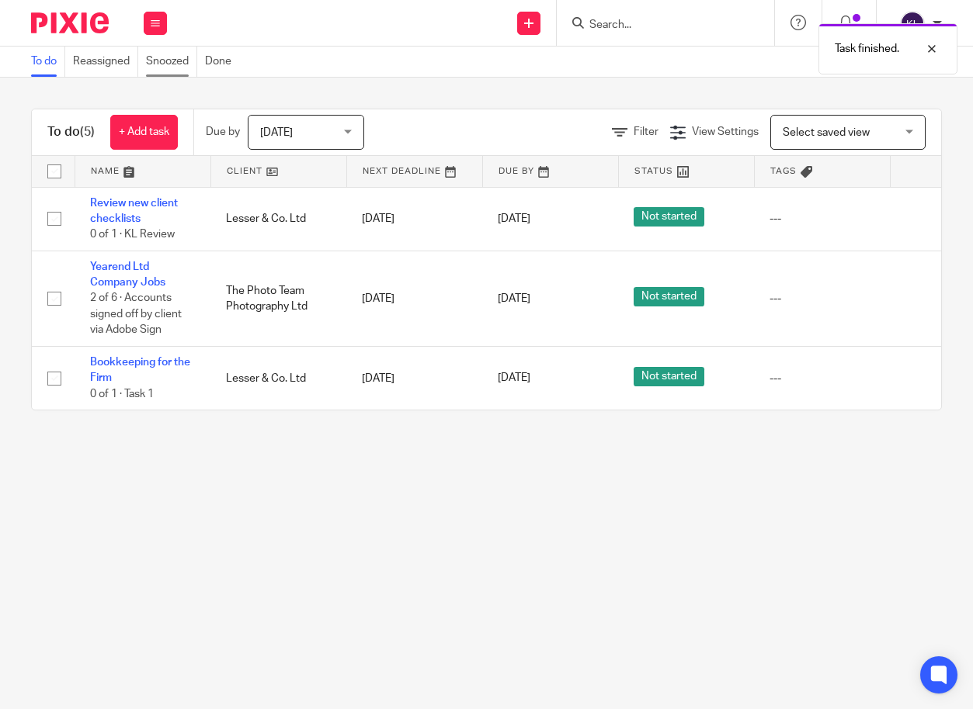
click at [180, 67] on link "Snoozed" at bounding box center [171, 62] width 51 height 30
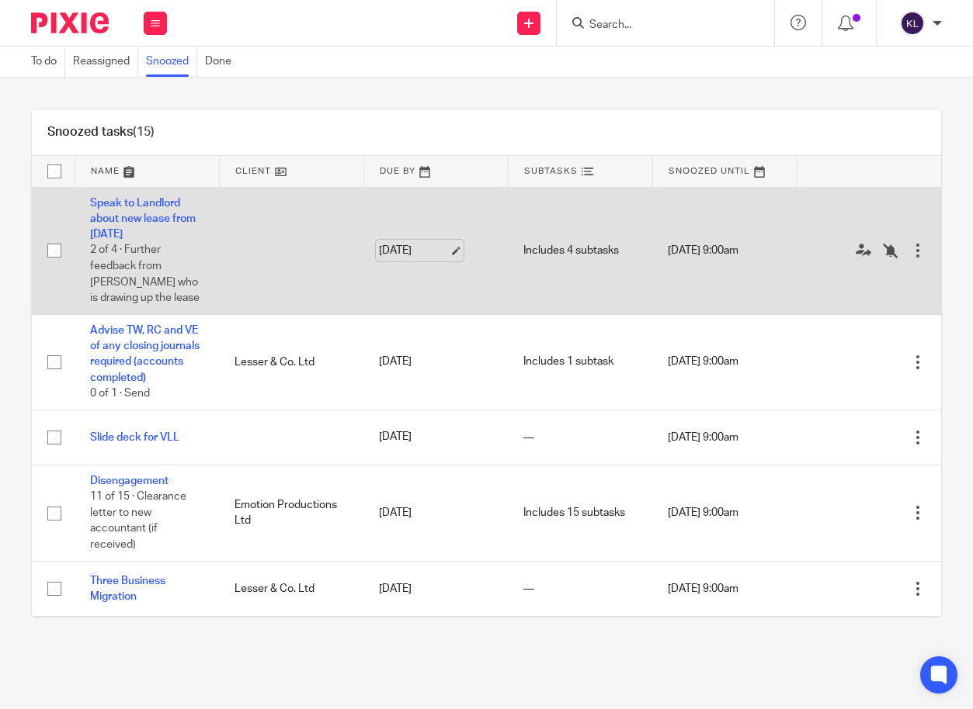
click at [417, 251] on link "[DATE]" at bounding box center [414, 251] width 70 height 16
click at [882, 250] on icon at bounding box center [890, 251] width 16 height 16
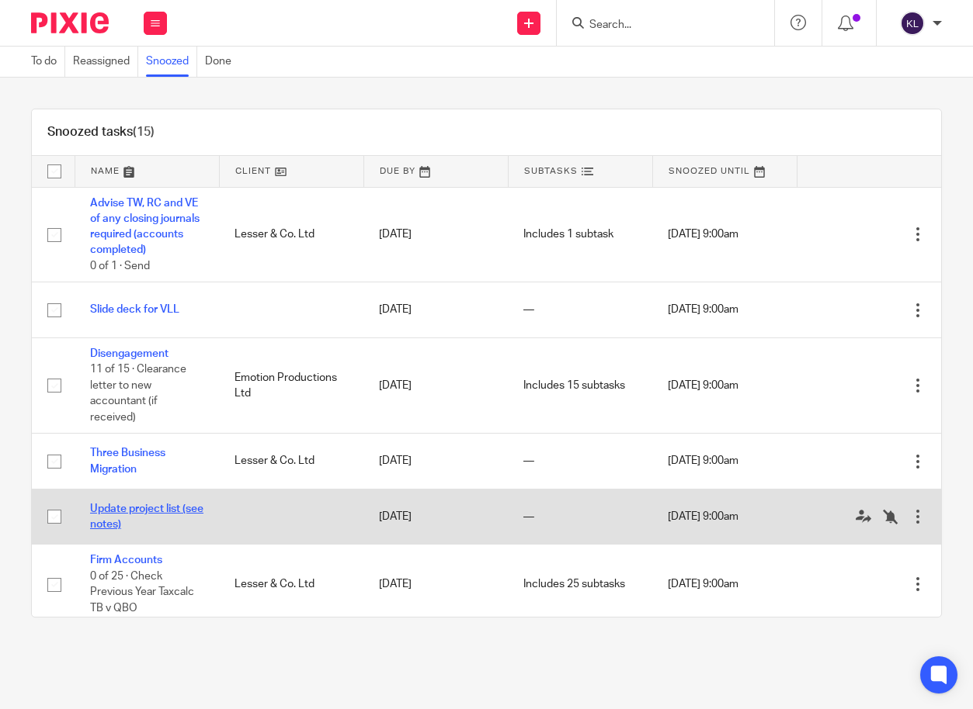
click at [139, 519] on link "Update project list (see notes)" at bounding box center [146, 517] width 113 height 26
click at [137, 527] on link "Update project list (see notes)" at bounding box center [146, 517] width 113 height 26
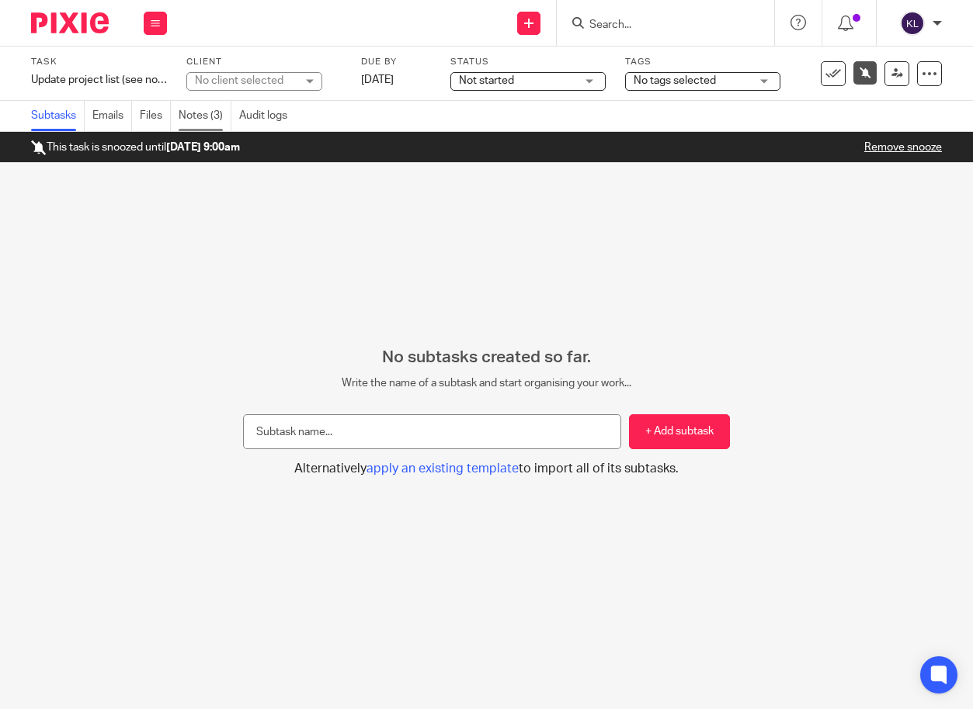
click at [201, 110] on link "Notes (3)" at bounding box center [205, 116] width 53 height 30
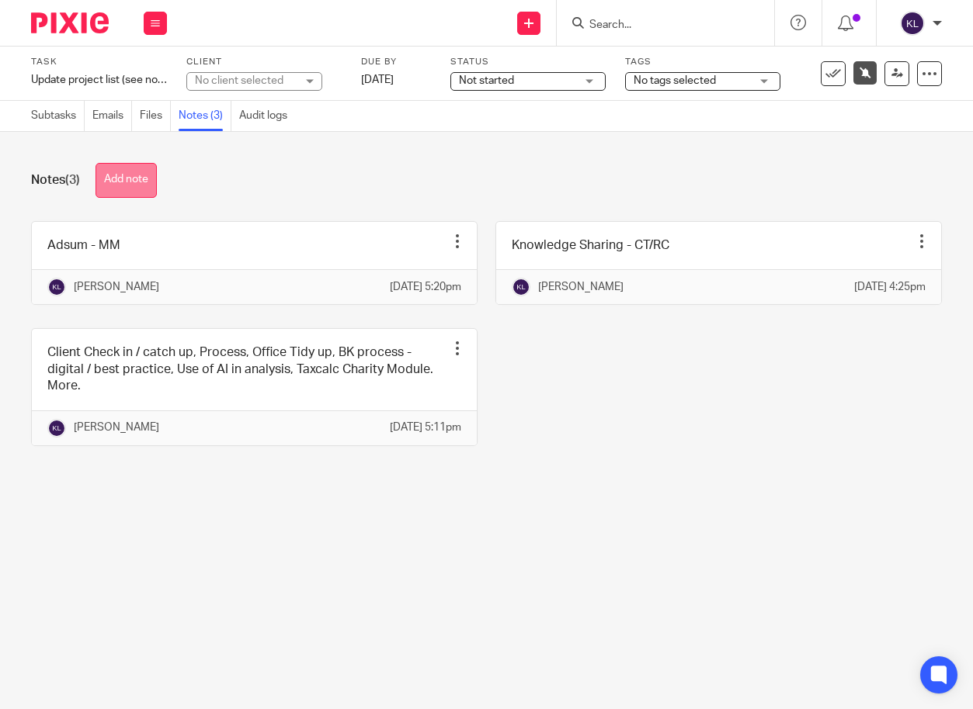
click at [126, 173] on button "Add note" at bounding box center [125, 180] width 61 height 35
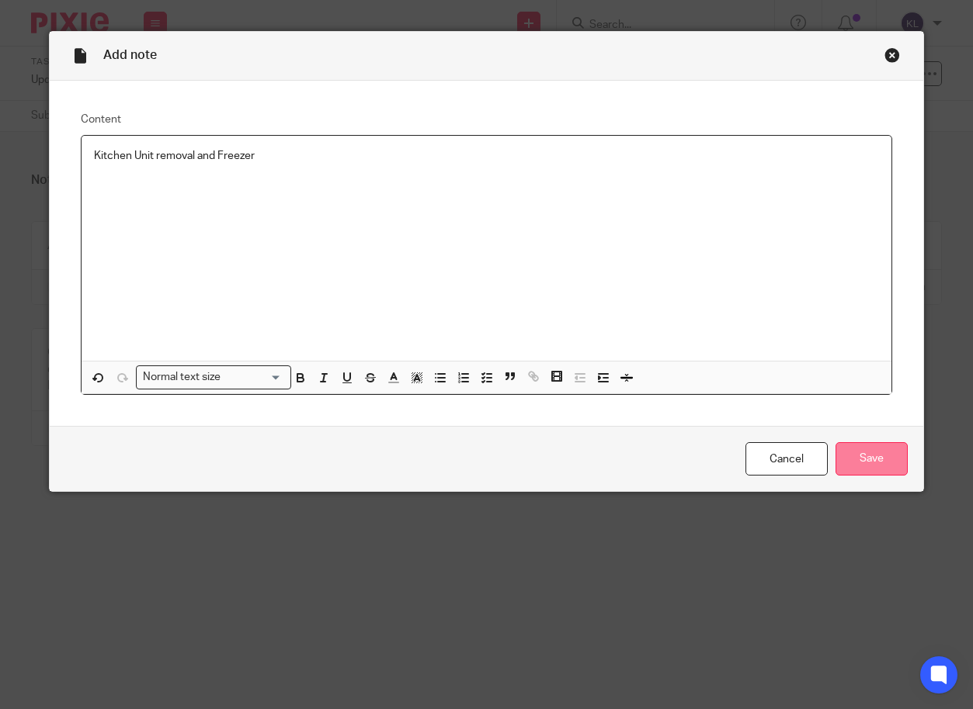
click at [859, 449] on input "Save" at bounding box center [871, 458] width 72 height 33
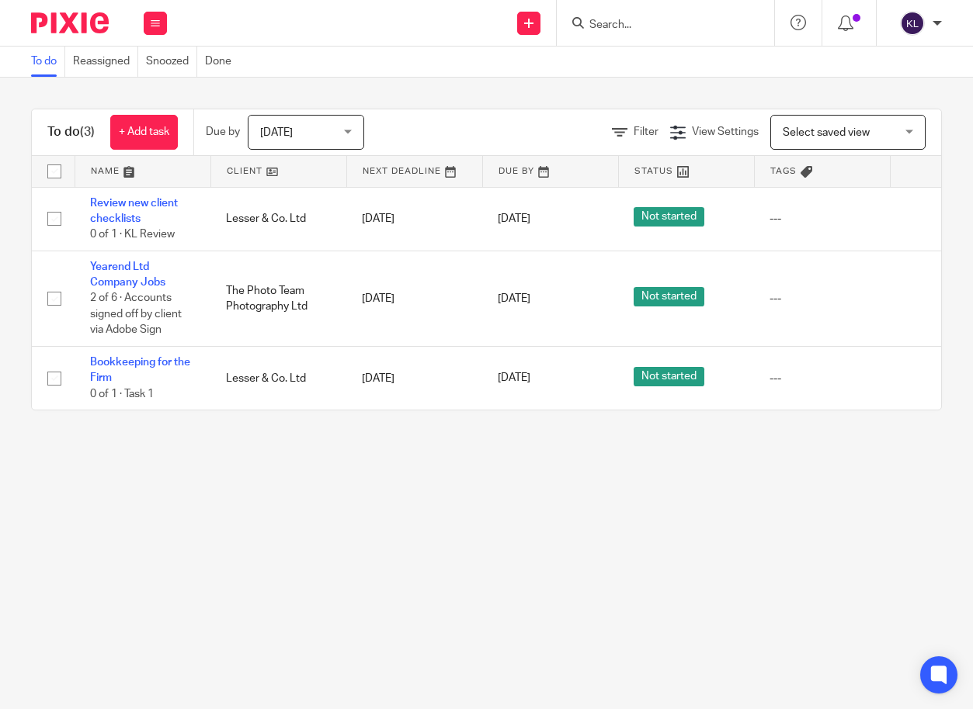
click at [290, 140] on span "[DATE]" at bounding box center [301, 132] width 82 height 33
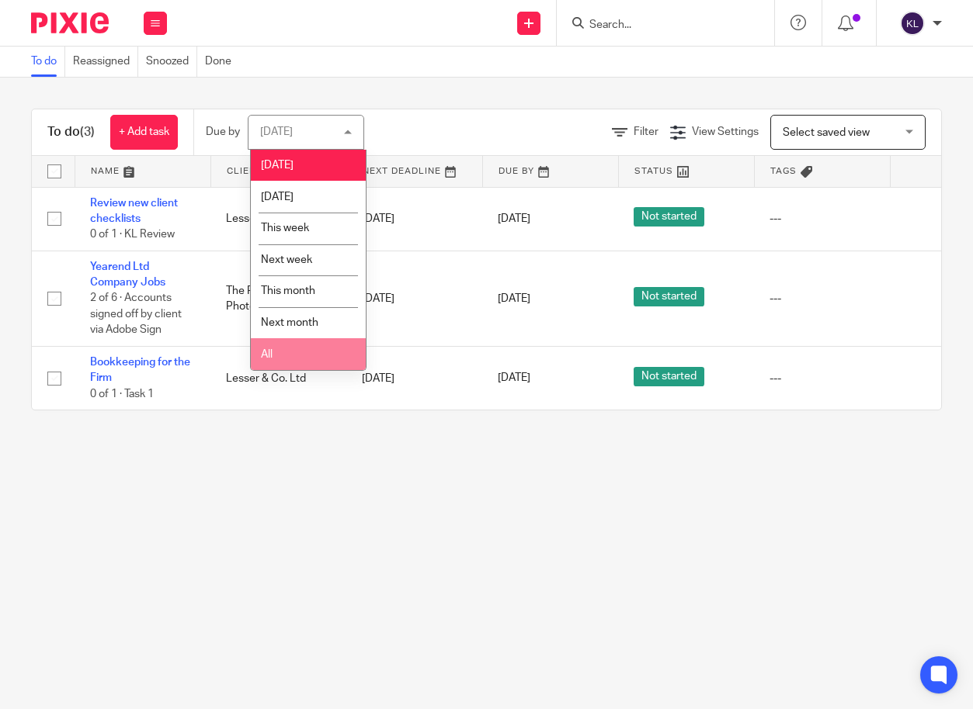
click at [308, 354] on li "All" at bounding box center [308, 354] width 115 height 32
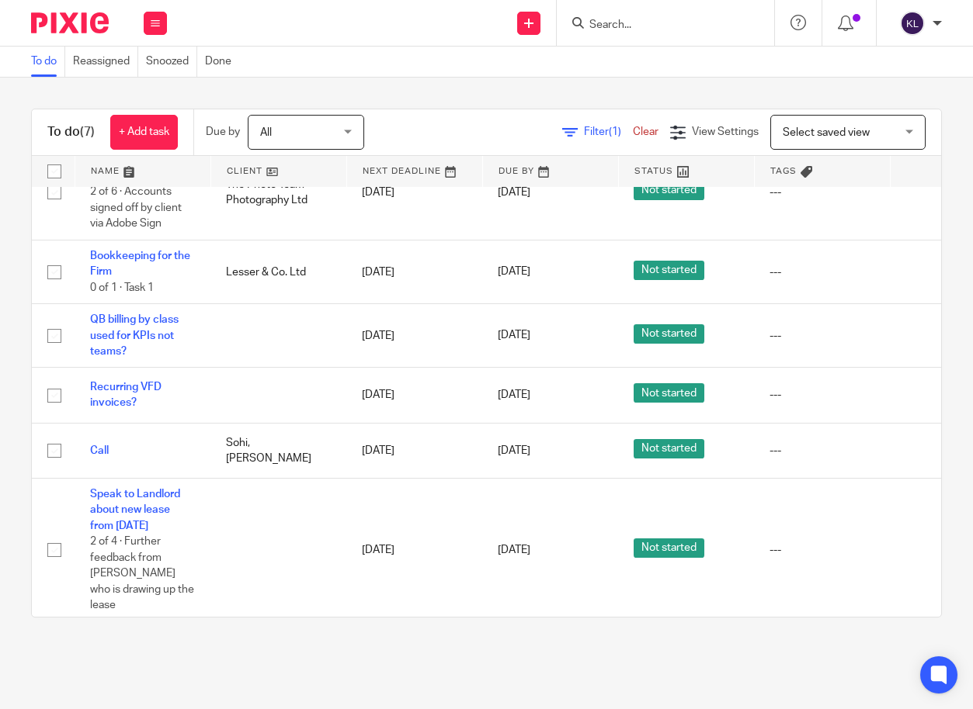
scroll to position [106, 120]
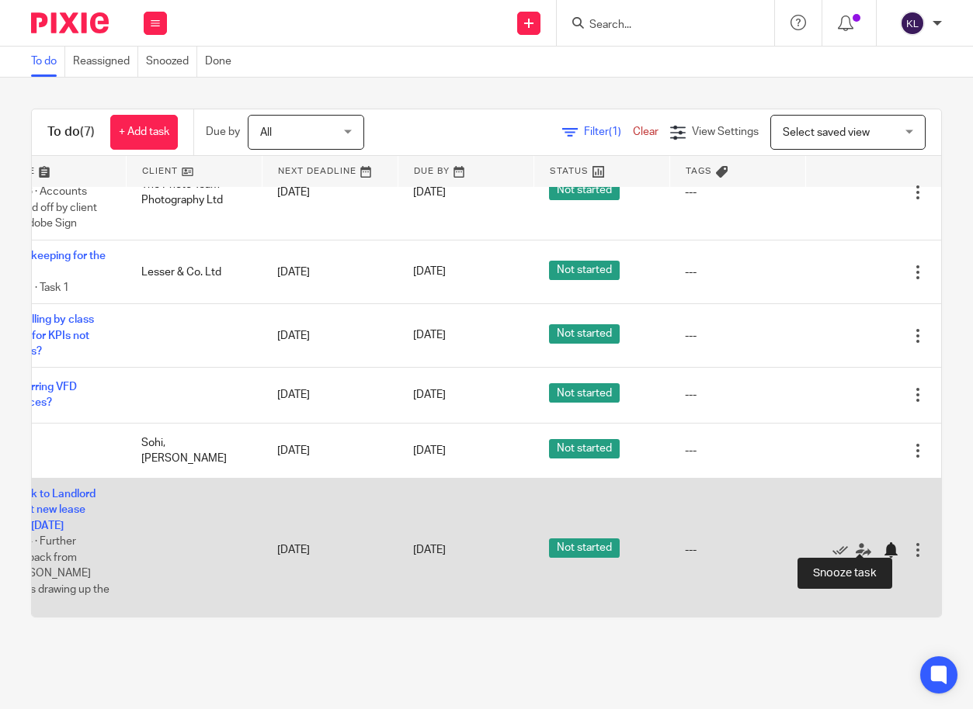
click at [882, 543] on div at bounding box center [890, 551] width 16 height 16
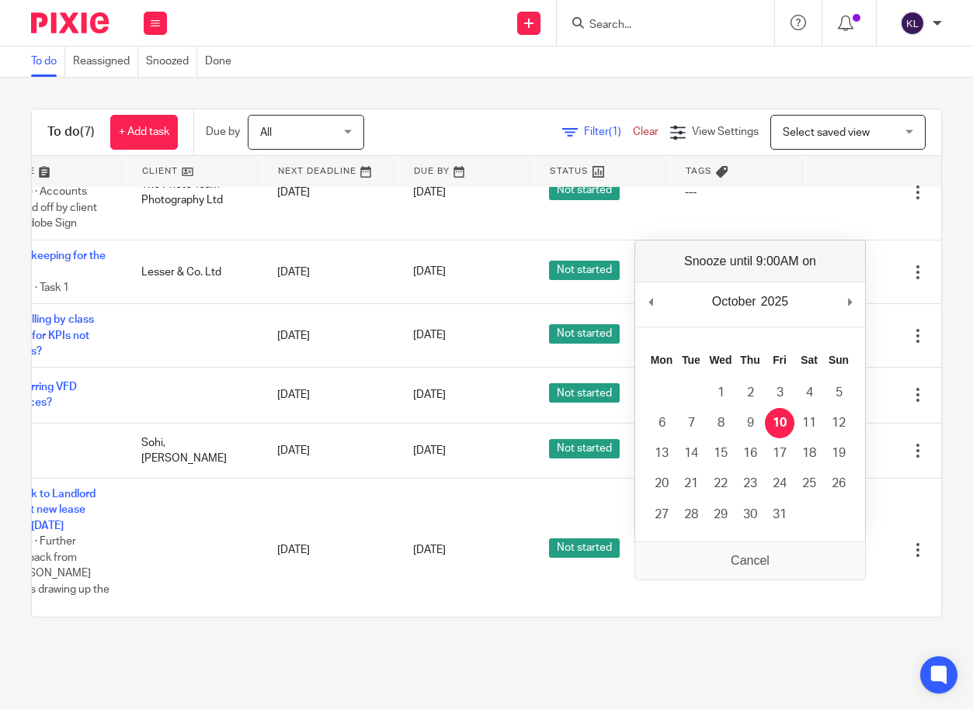
scroll to position [0, 108]
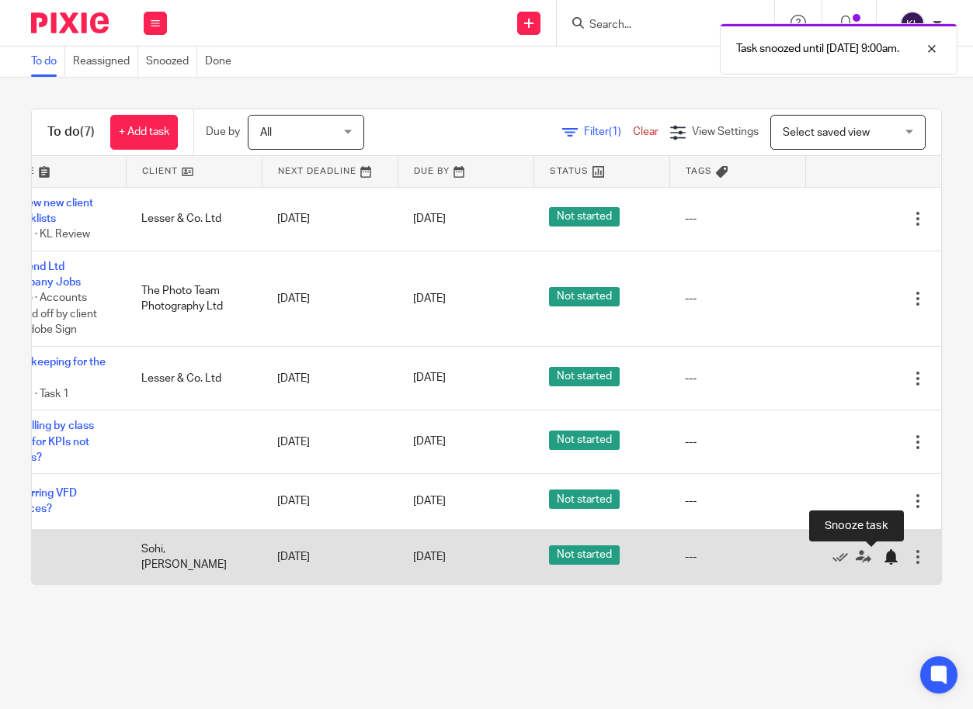
click at [882, 561] on div at bounding box center [890, 558] width 16 height 16
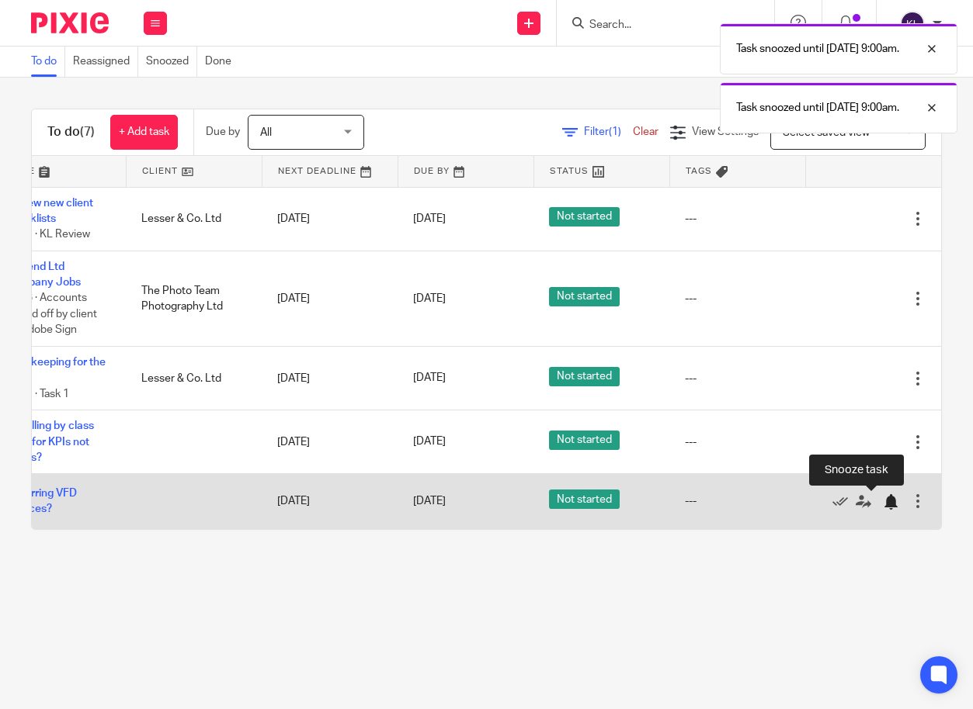
click at [882, 501] on div at bounding box center [890, 502] width 16 height 16
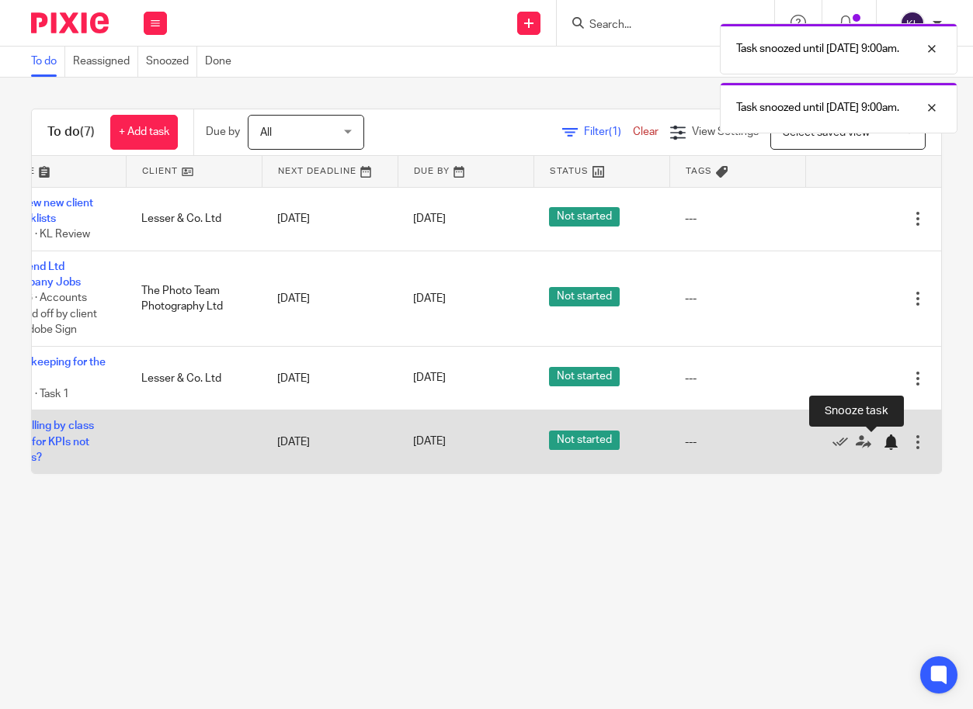
click at [882, 442] on div at bounding box center [890, 443] width 16 height 16
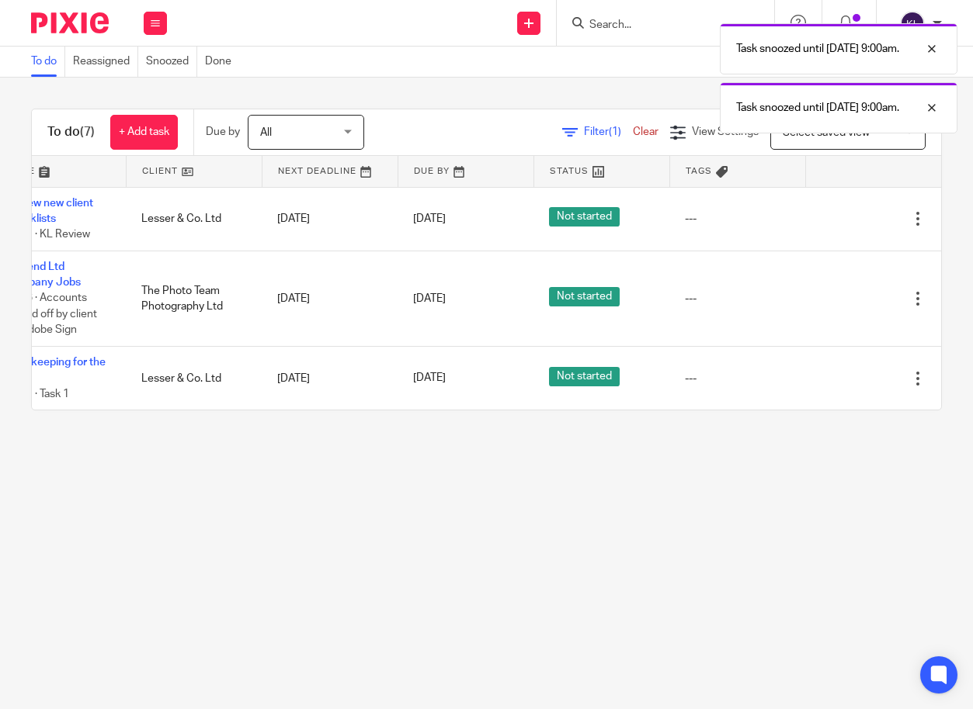
scroll to position [0, 0]
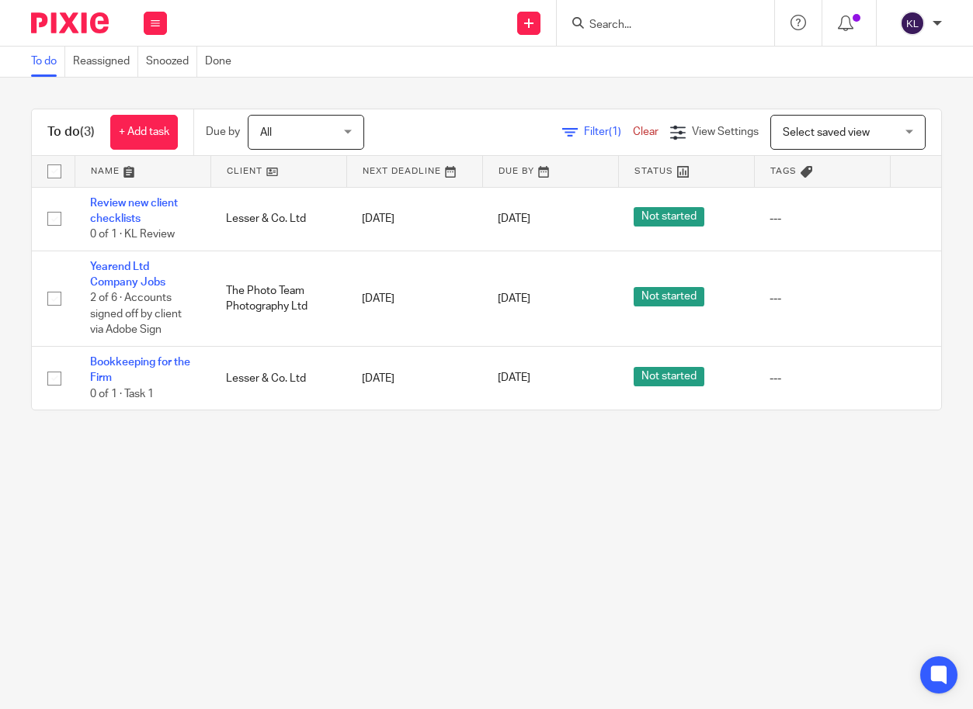
click at [630, 24] on input "Search" at bounding box center [658, 26] width 140 height 14
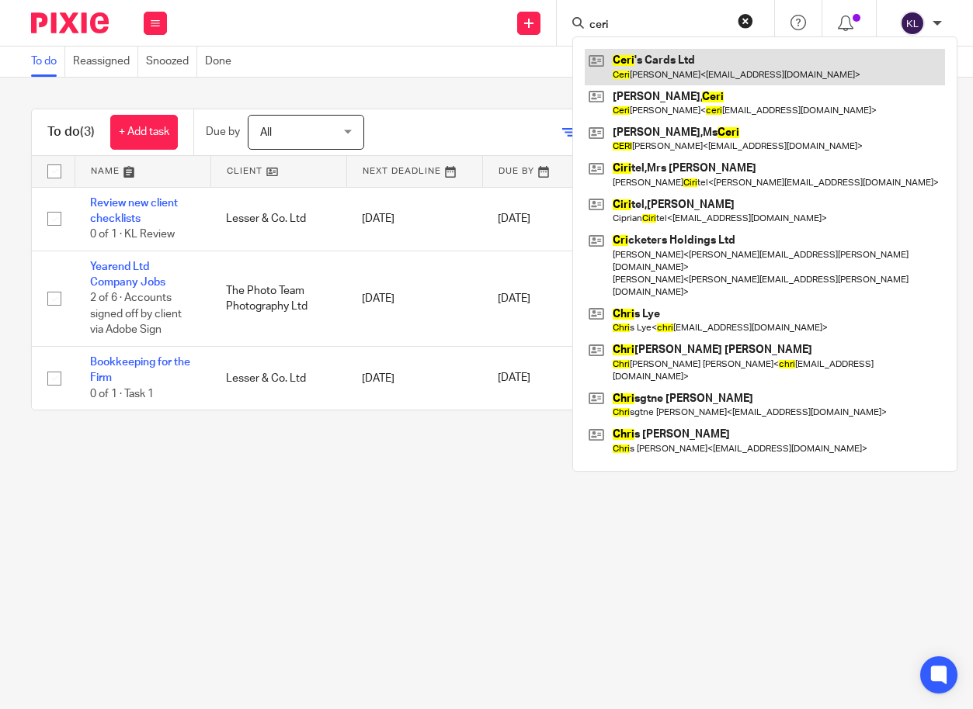
type input "ceri"
click at [735, 63] on link at bounding box center [764, 67] width 360 height 36
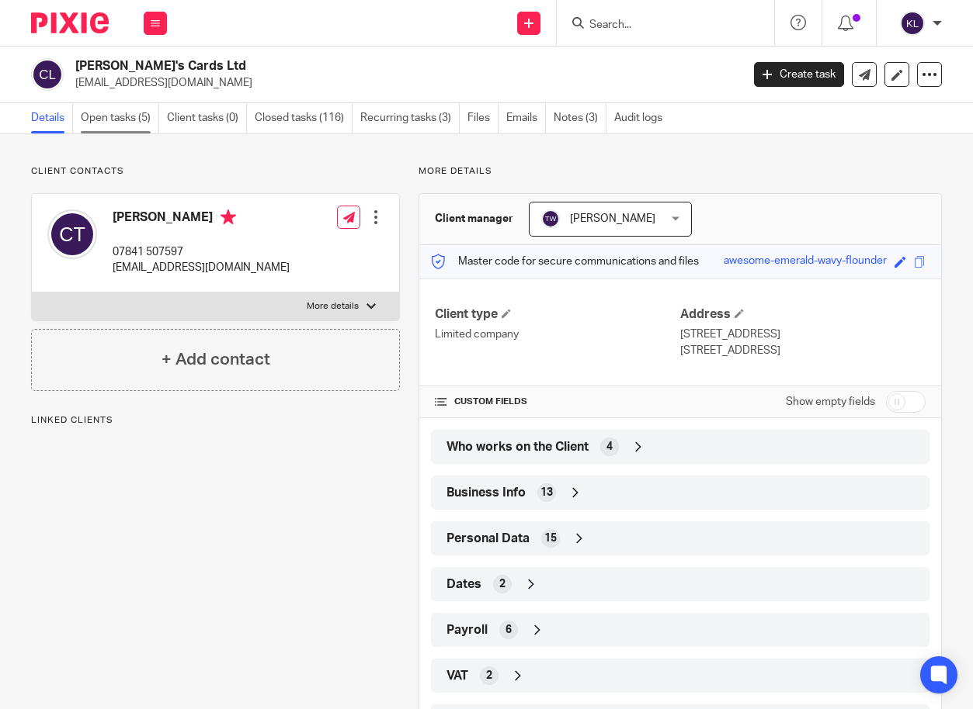
click at [109, 116] on link "Open tasks (5)" at bounding box center [120, 118] width 78 height 30
